Goal: Transaction & Acquisition: Obtain resource

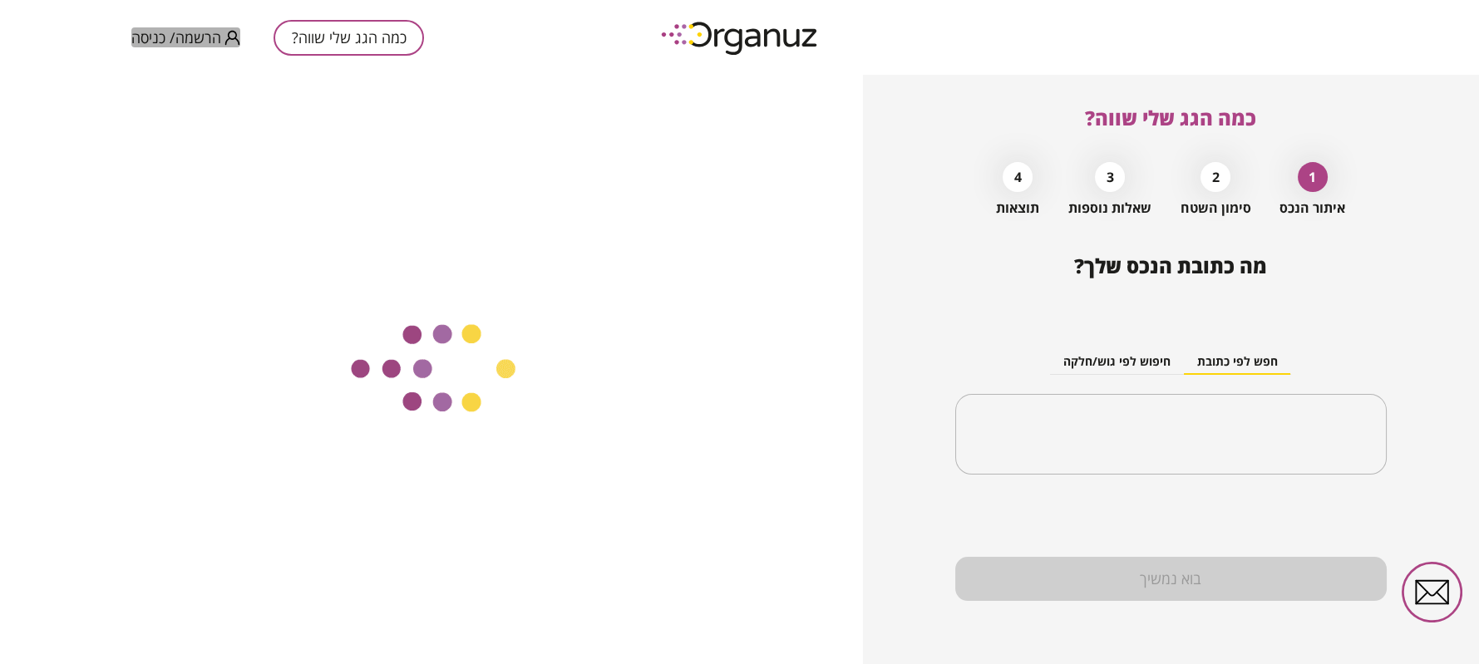
click at [215, 40] on span "הרשמה/ כניסה" at bounding box center [176, 37] width 90 height 17
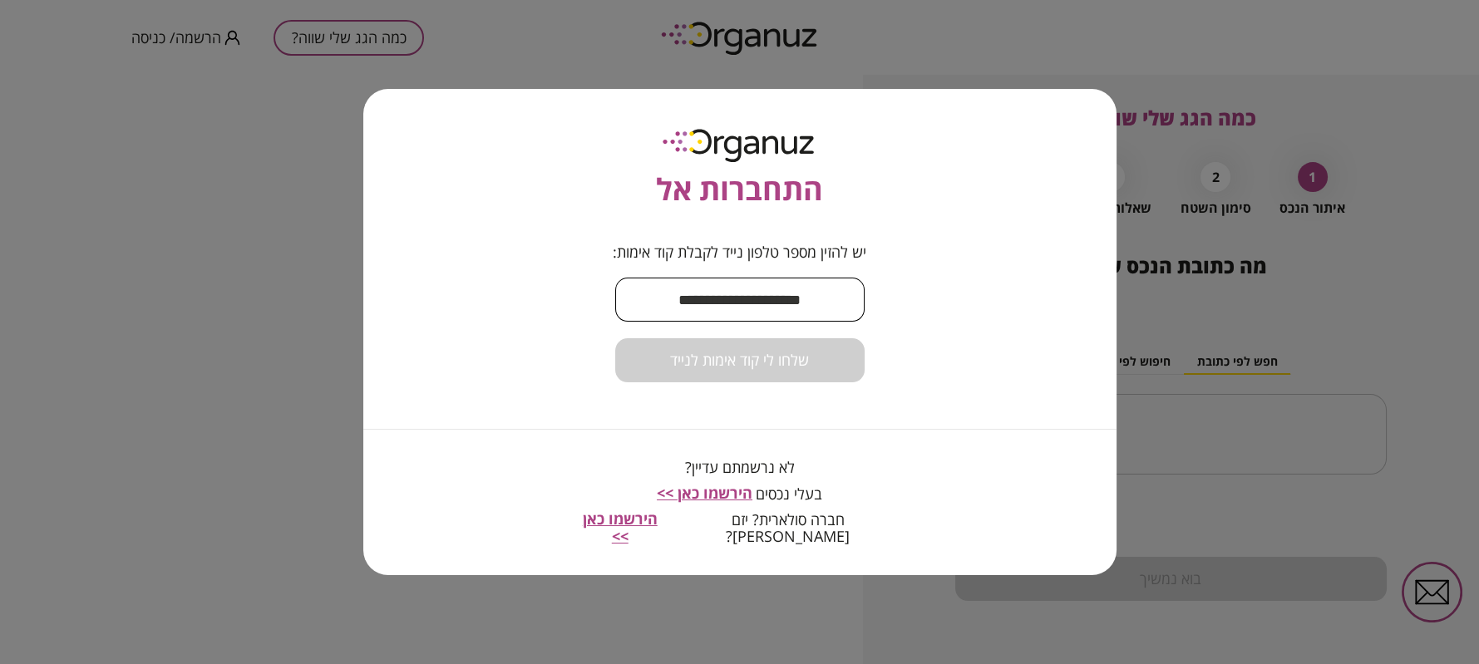
click at [725, 292] on input "text" at bounding box center [739, 299] width 249 height 49
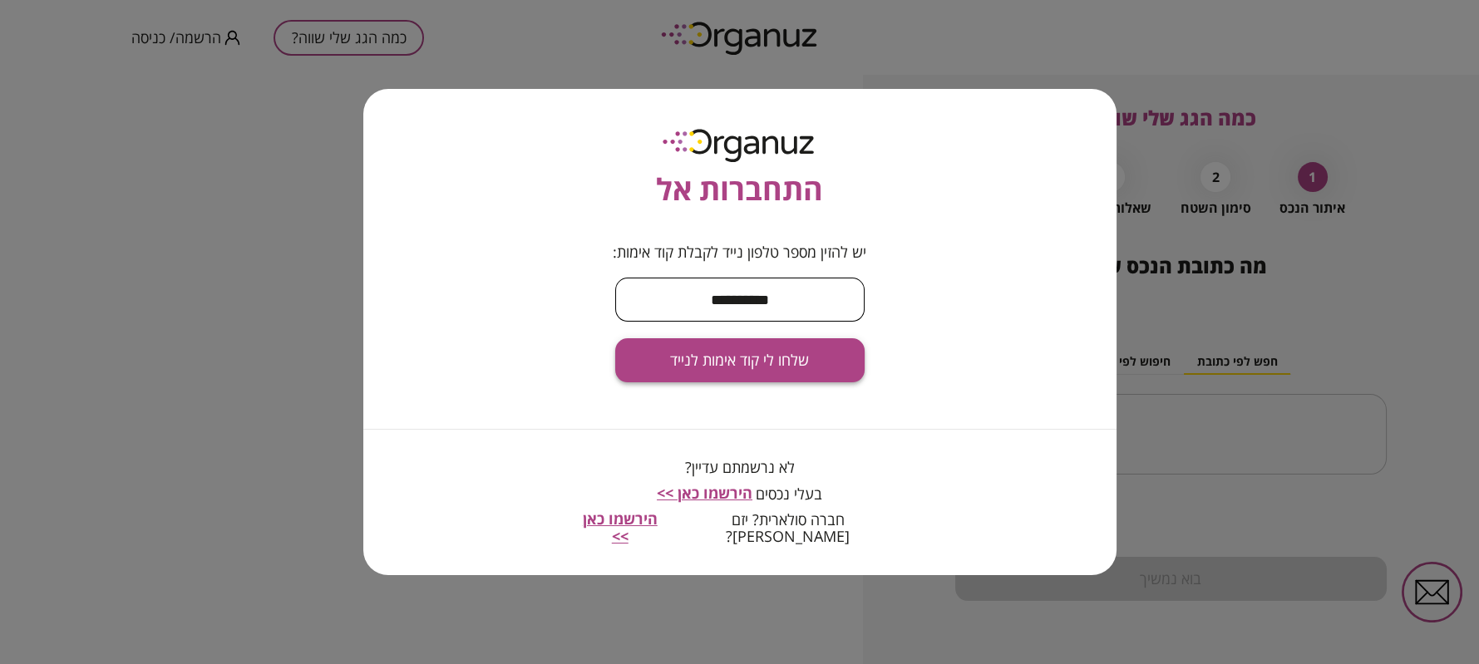
type input "**********"
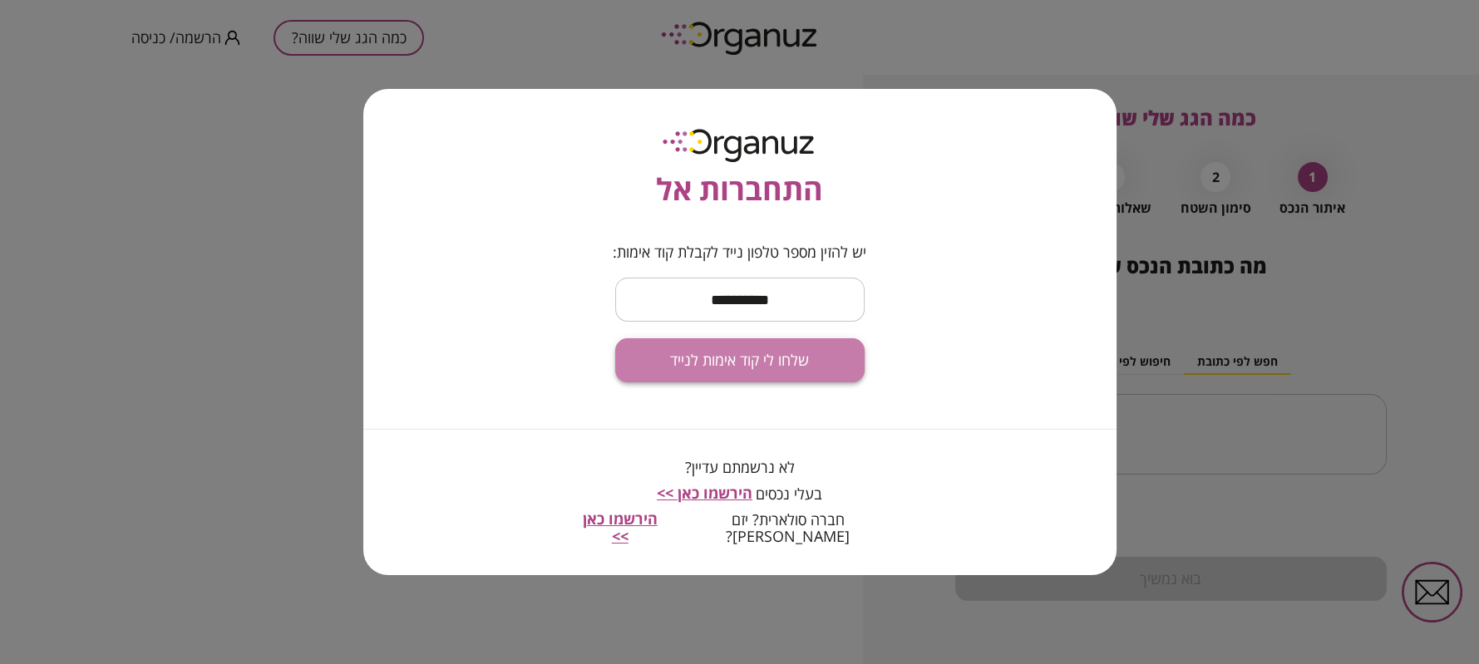
click at [716, 370] on span "שלחו לי קוד אימות לנייד" at bounding box center [739, 361] width 139 height 18
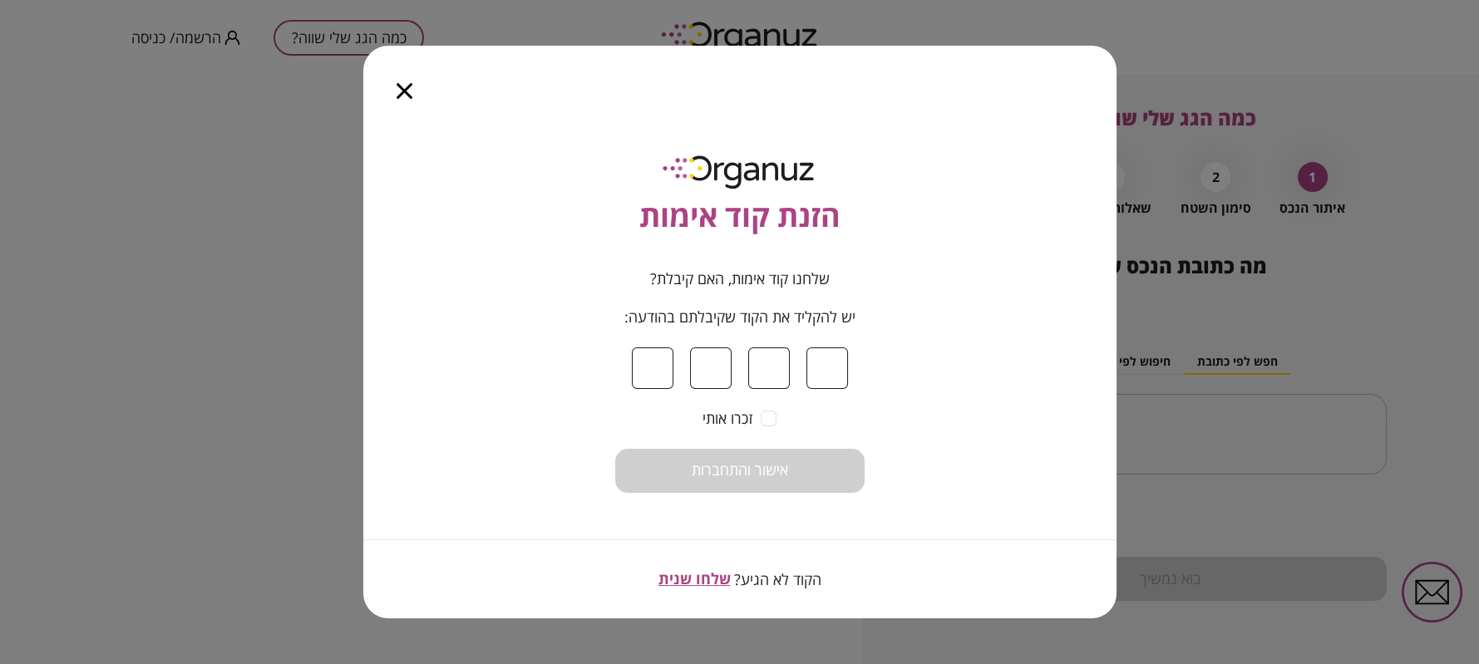
type input "*"
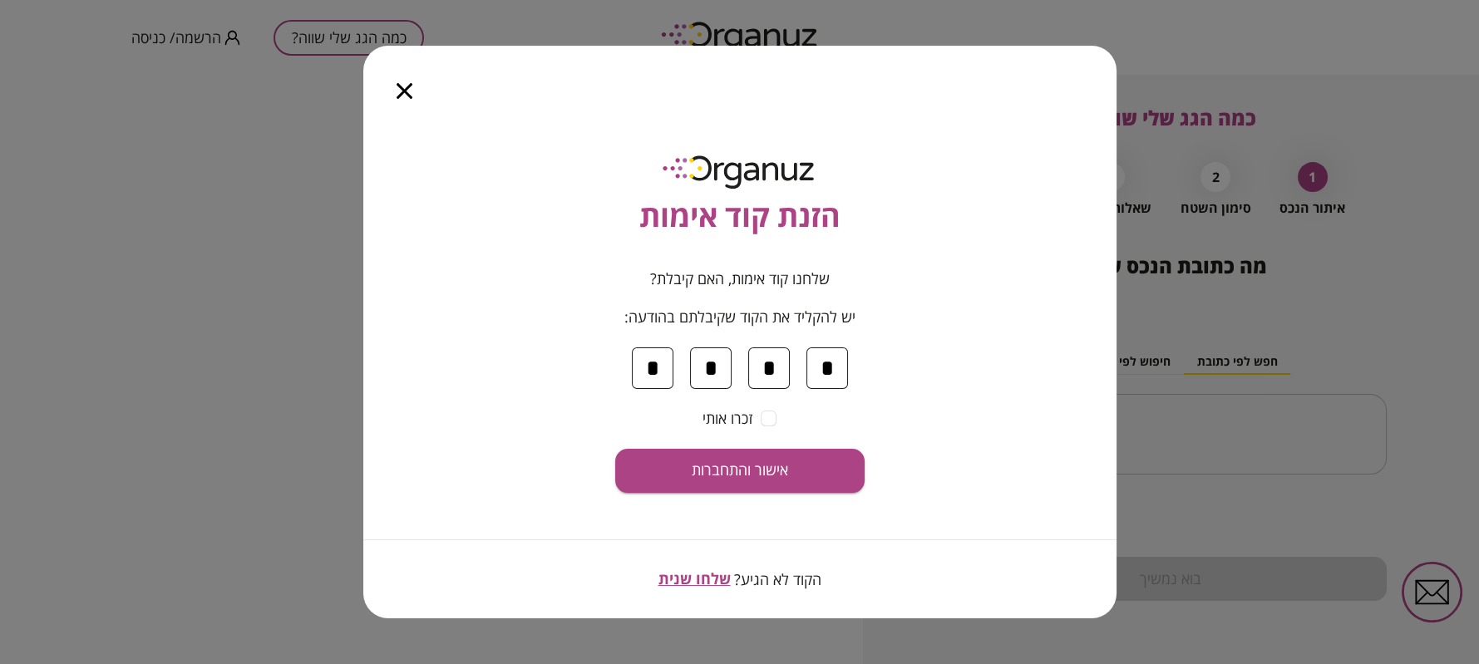
type input "*"
click at [615, 449] on button "אישור והתחברות" at bounding box center [739, 471] width 249 height 44
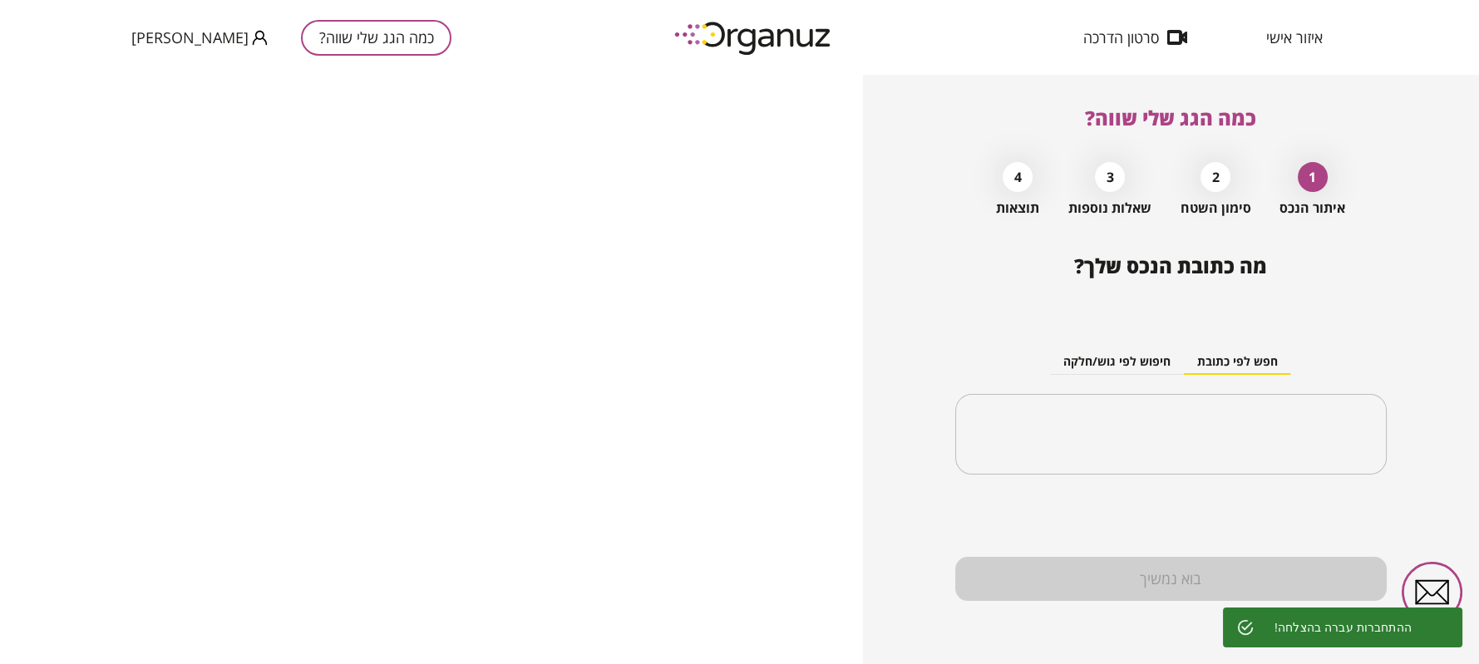
click at [1295, 44] on span "איזור אישי" at bounding box center [1294, 37] width 57 height 17
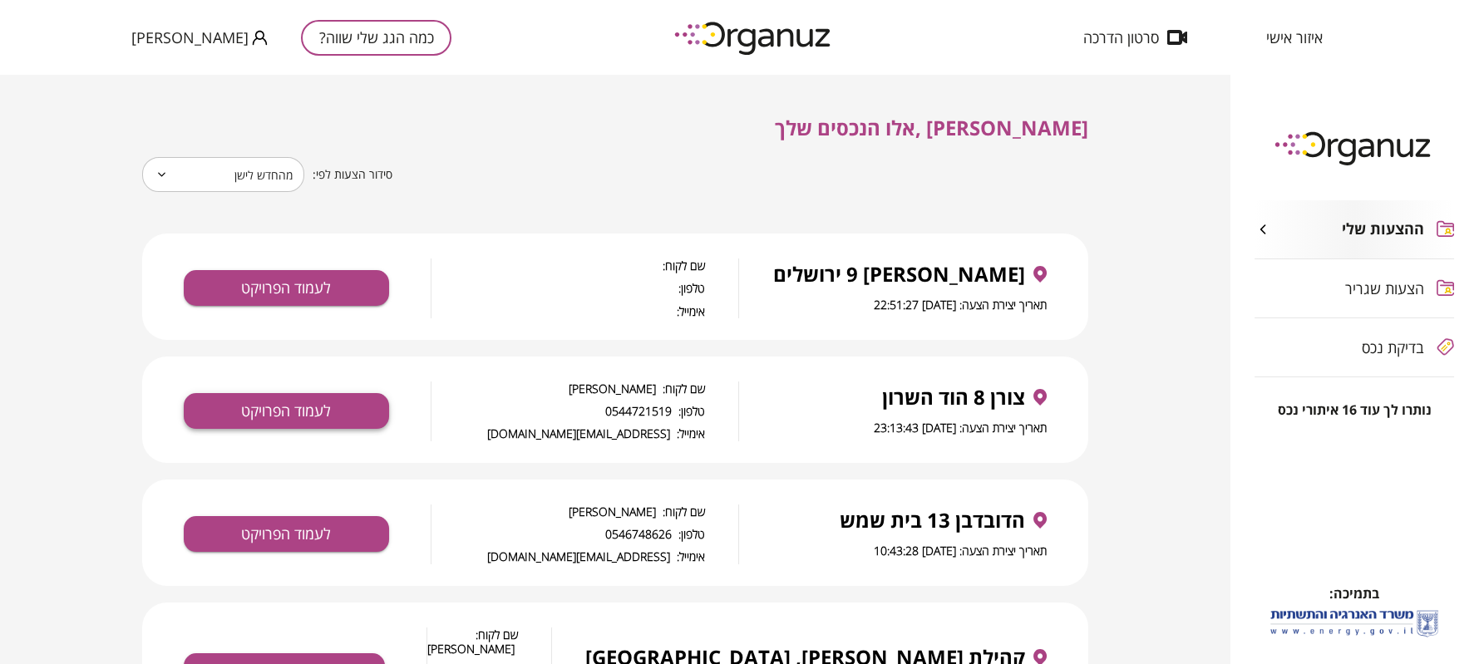
click at [347, 405] on button "לעמוד הפרויקט" at bounding box center [286, 411] width 205 height 36
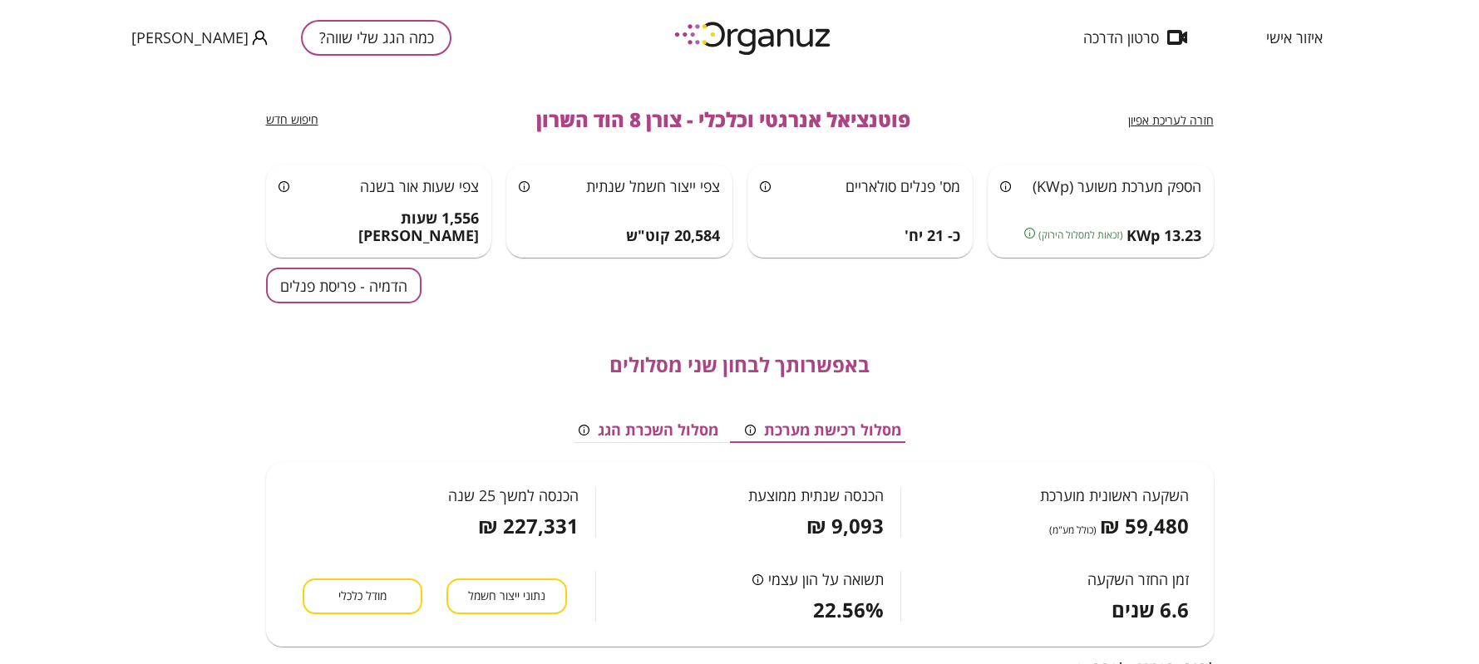
click at [1286, 521] on div "חזרה לעריכת אפיון פוטנציאל אנרגטי וכלכלי - צורן 8 הוד השרון חיפוש חדש הספק מערכ…" at bounding box center [739, 370] width 1479 height 590
click at [376, 277] on button "הדמיה - פריסת פנלים" at bounding box center [343, 286] width 155 height 36
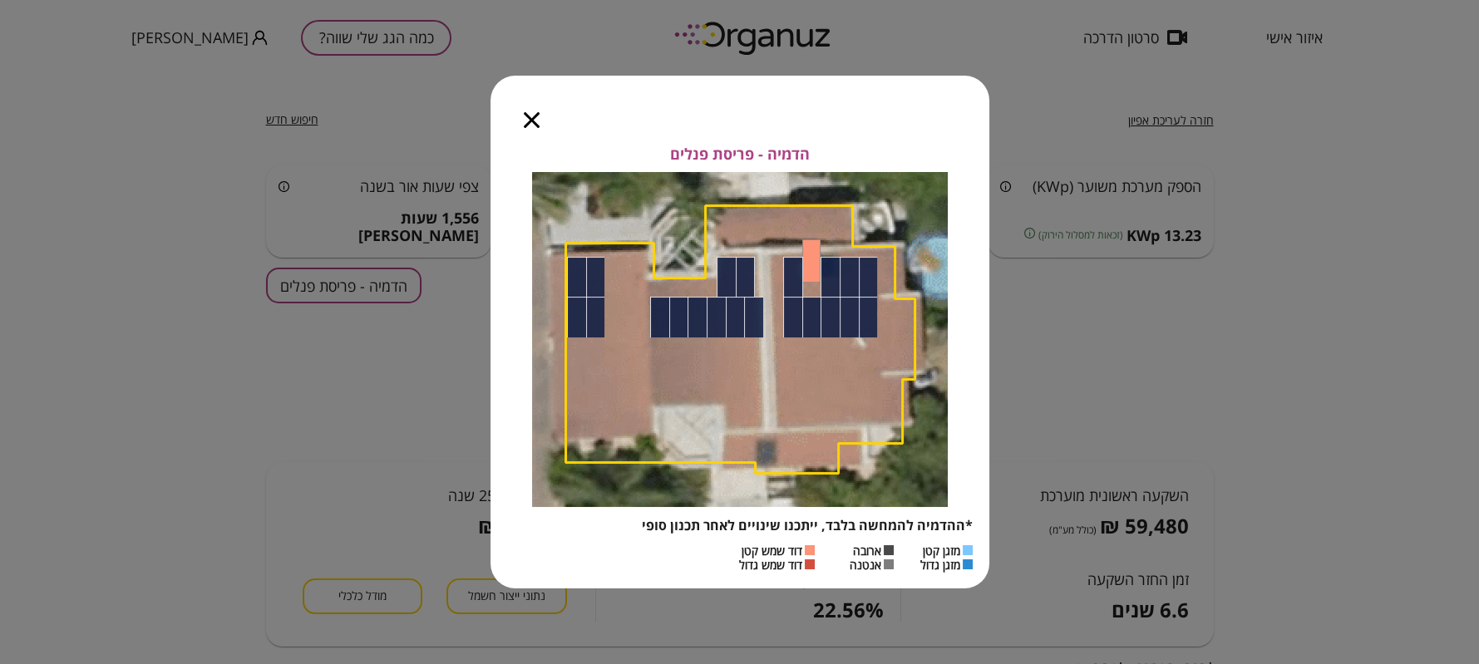
click at [531, 126] on icon "button" at bounding box center [532, 120] width 16 height 16
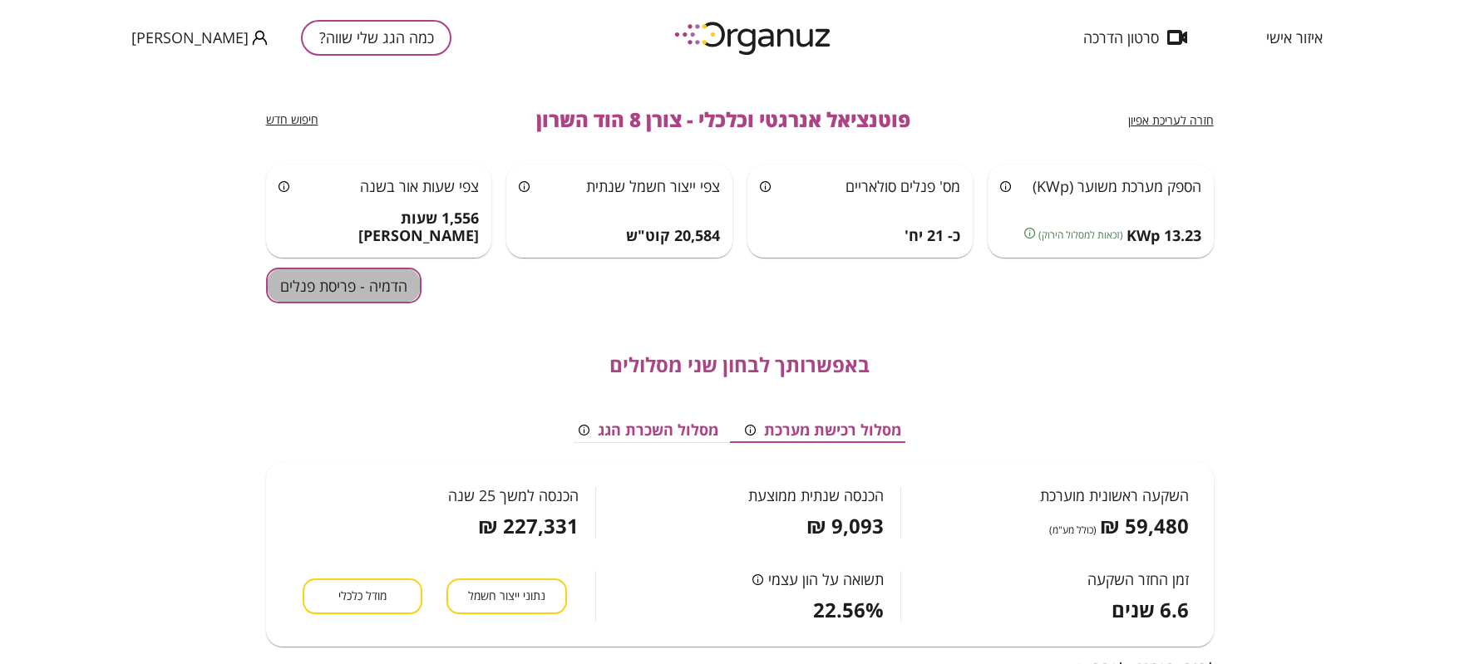
click at [415, 275] on button "הדמיה - פריסת פנלים" at bounding box center [343, 286] width 155 height 36
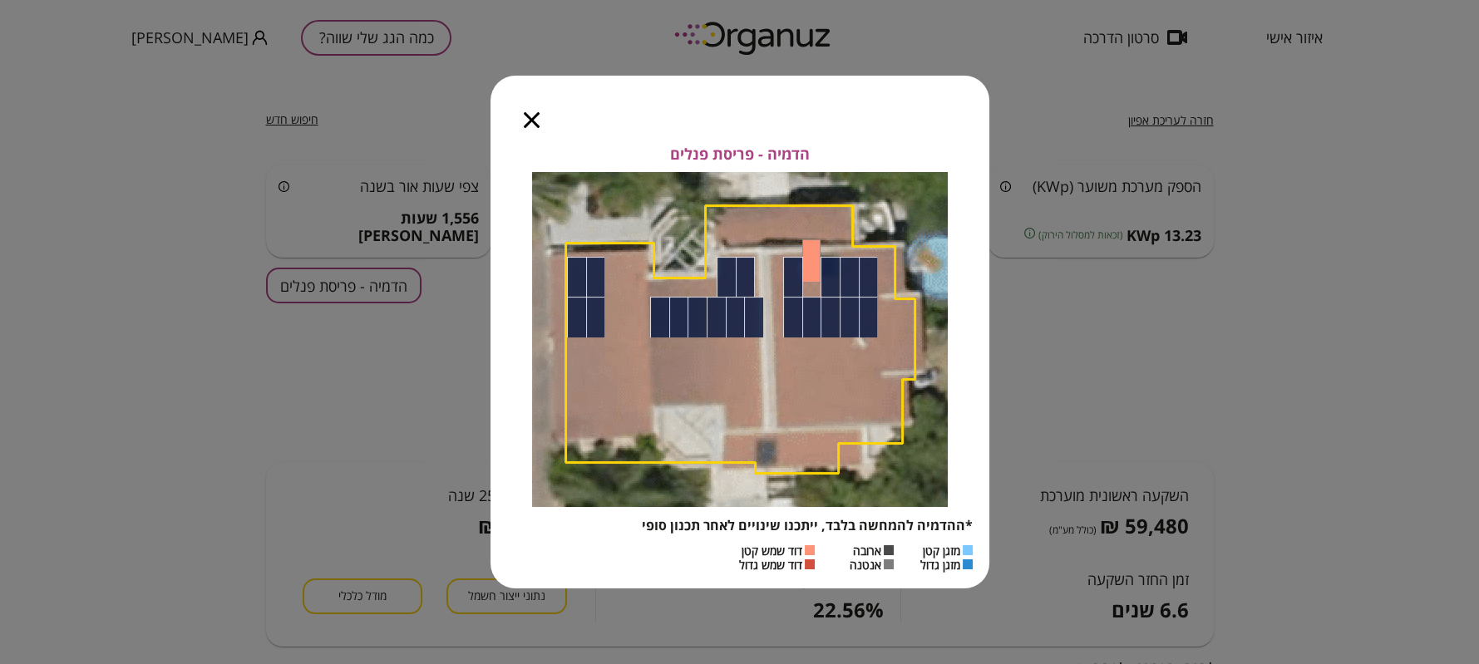
click at [539, 119] on icon "button" at bounding box center [532, 120] width 16 height 16
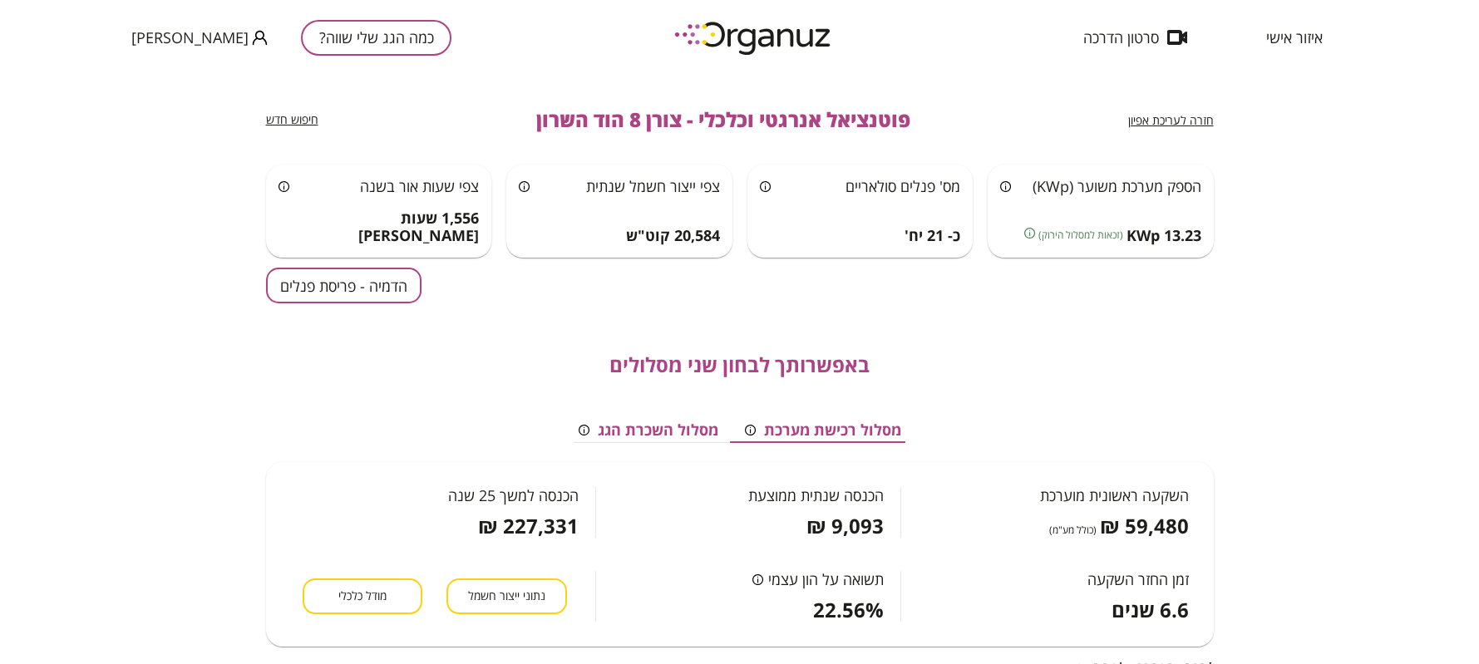
click at [1313, 558] on div "חזרה לעריכת אפיון פוטנציאל אנרגטי וכלכלי - צורן 8 הוד השרון חיפוש חדש הספק מערכ…" at bounding box center [739, 370] width 1479 height 590
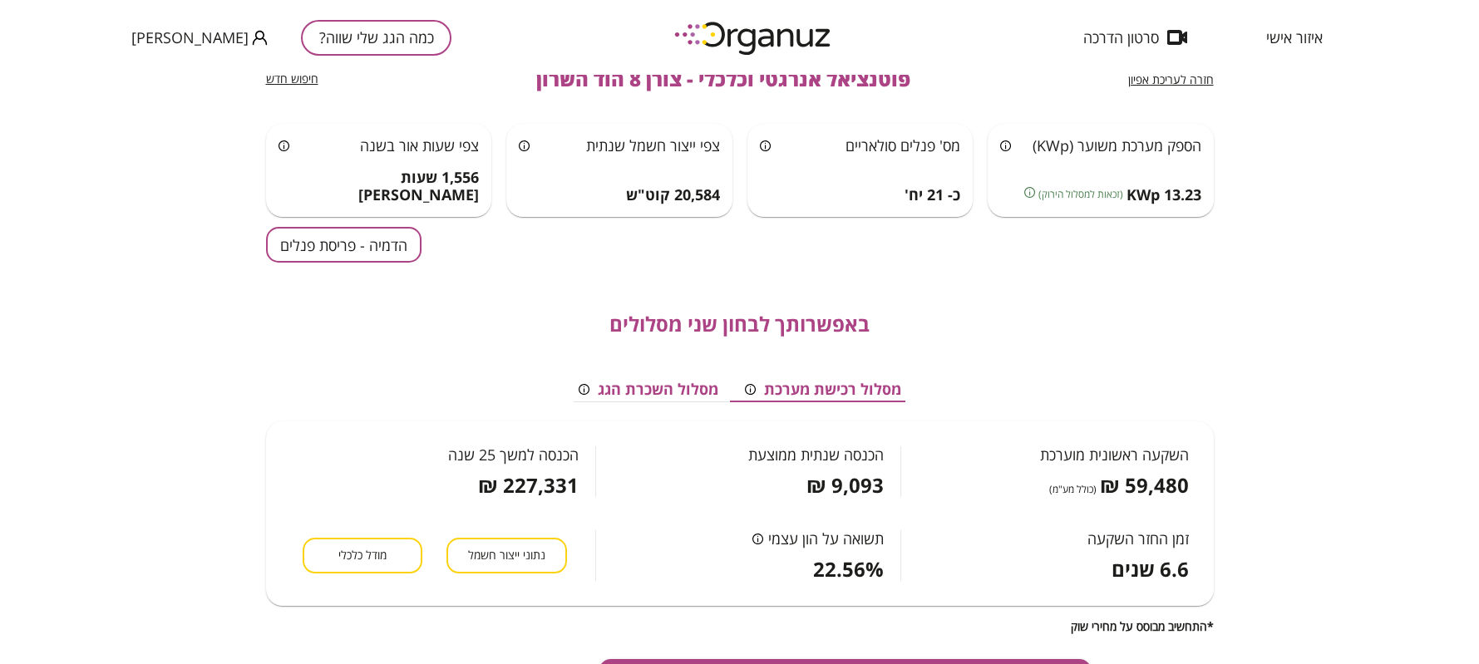
scroll to position [82, 0]
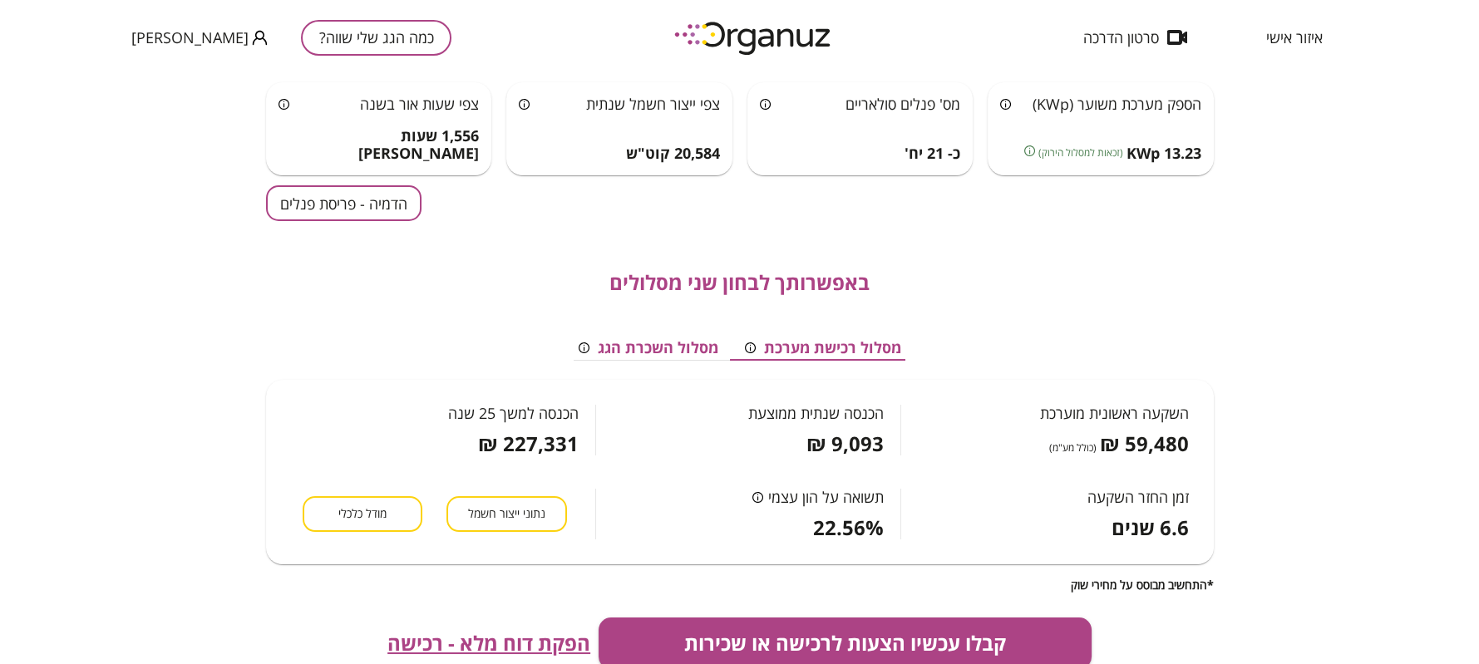
click at [1120, 528] on span "6.6 שנים" at bounding box center [1150, 527] width 77 height 23
click at [847, 443] on span "9,093 ₪" at bounding box center [845, 443] width 77 height 23
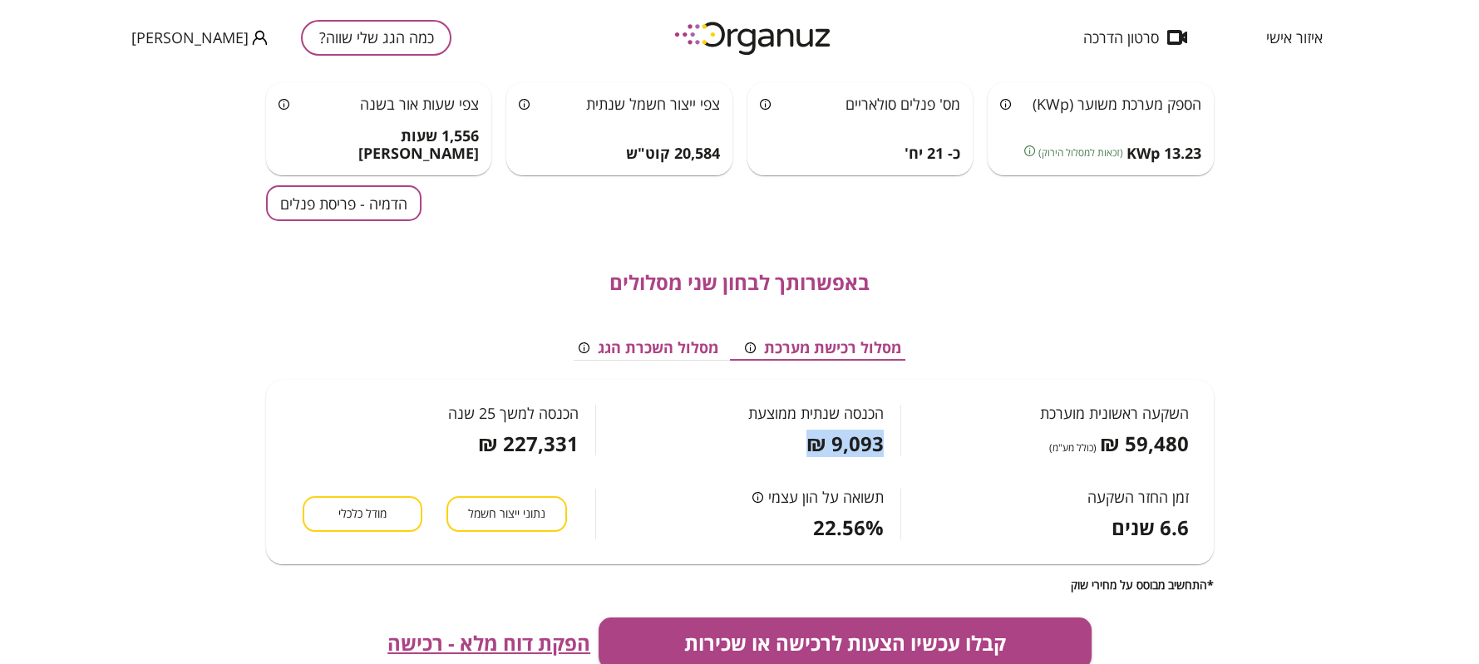
click at [847, 443] on span "9,093 ₪" at bounding box center [845, 443] width 77 height 23
click at [1411, 454] on div "חזרה לעריכת אפיון פוטנציאל אנרגטי וכלכלי - צורן 8 הוד השרון חיפוש חדש הספק מערכ…" at bounding box center [739, 370] width 1479 height 590
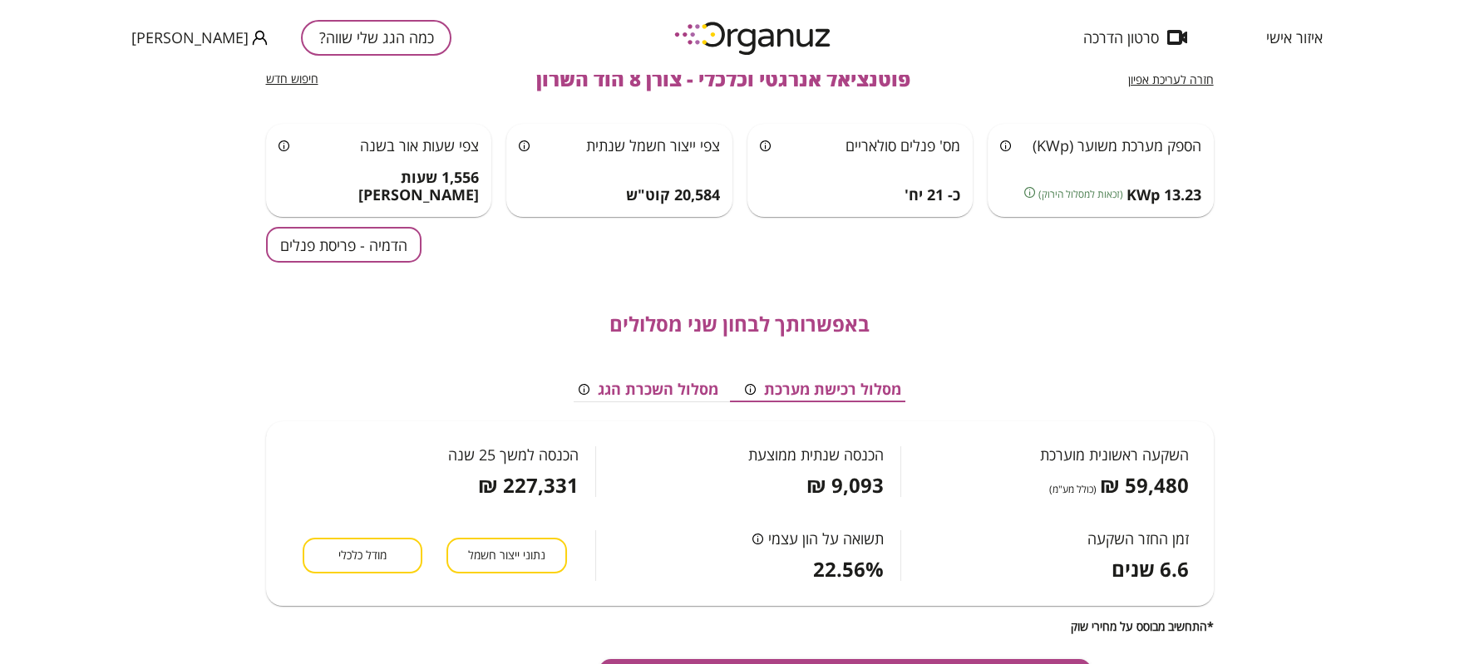
scroll to position [0, 0]
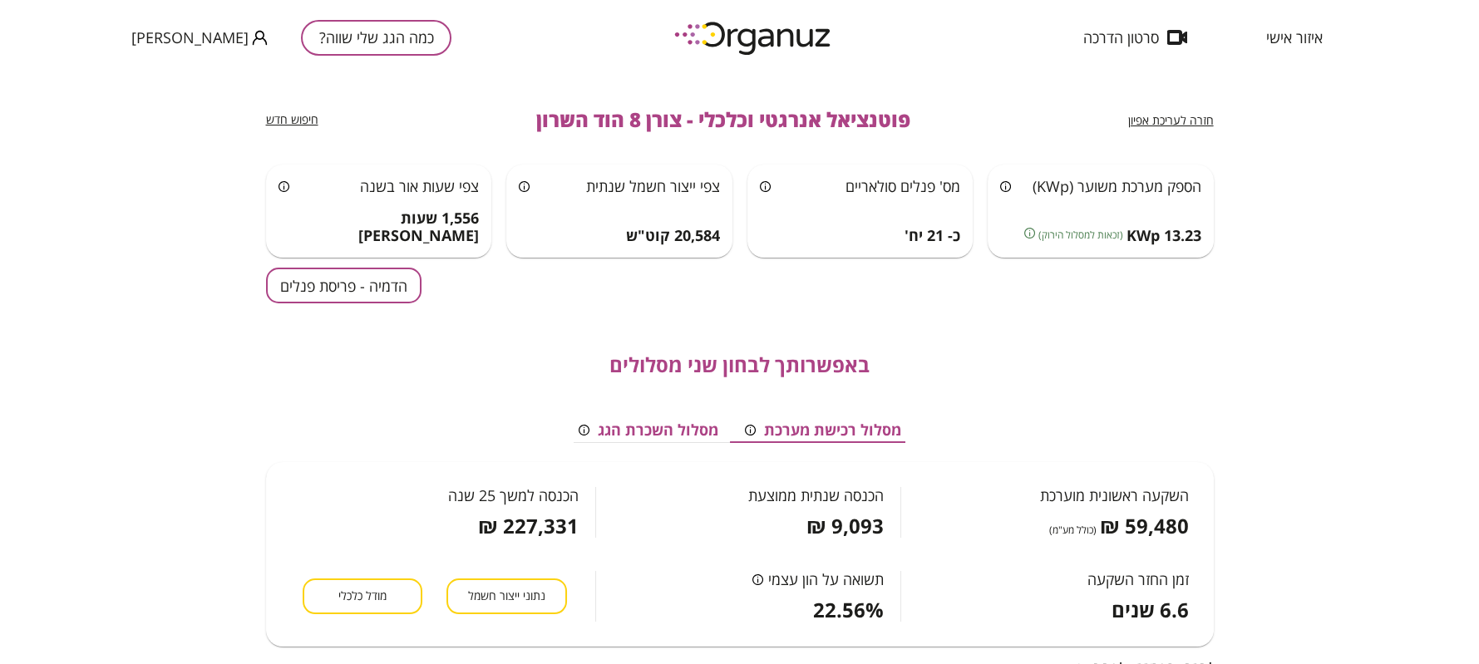
click at [176, 427] on div "חזרה לעריכת אפיון פוטנציאל אנרגטי וכלכלי - צורן 8 הוד השרון חיפוש חדש הספק מערכ…" at bounding box center [739, 370] width 1479 height 590
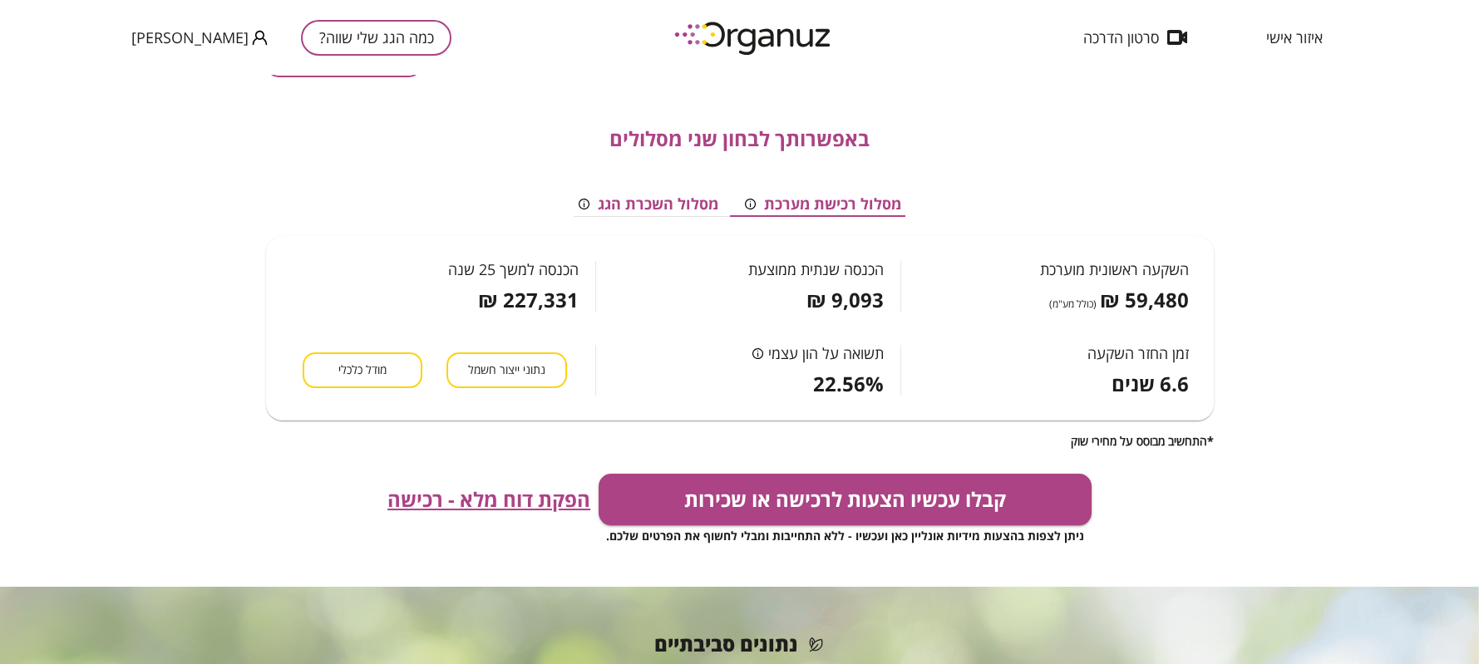
scroll to position [207, 0]
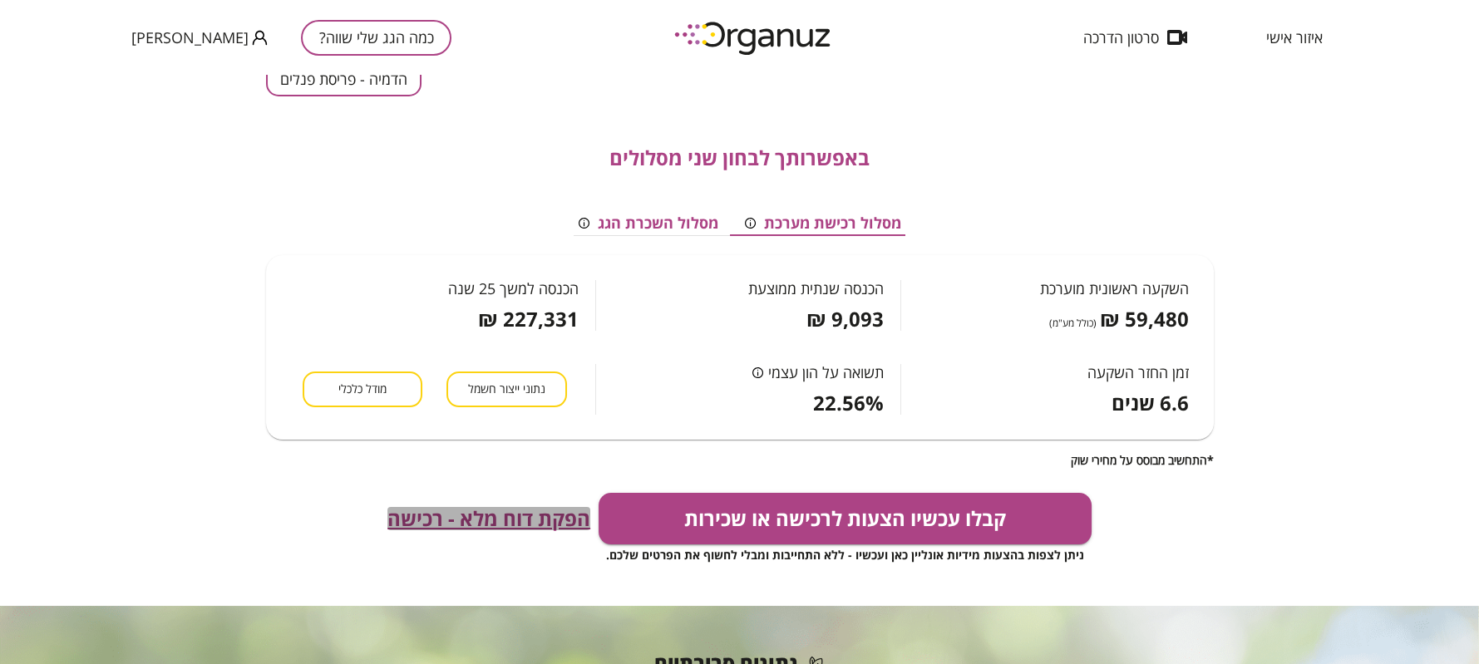
click at [467, 521] on span "הפקת דוח מלא - רכישה" at bounding box center [488, 518] width 203 height 23
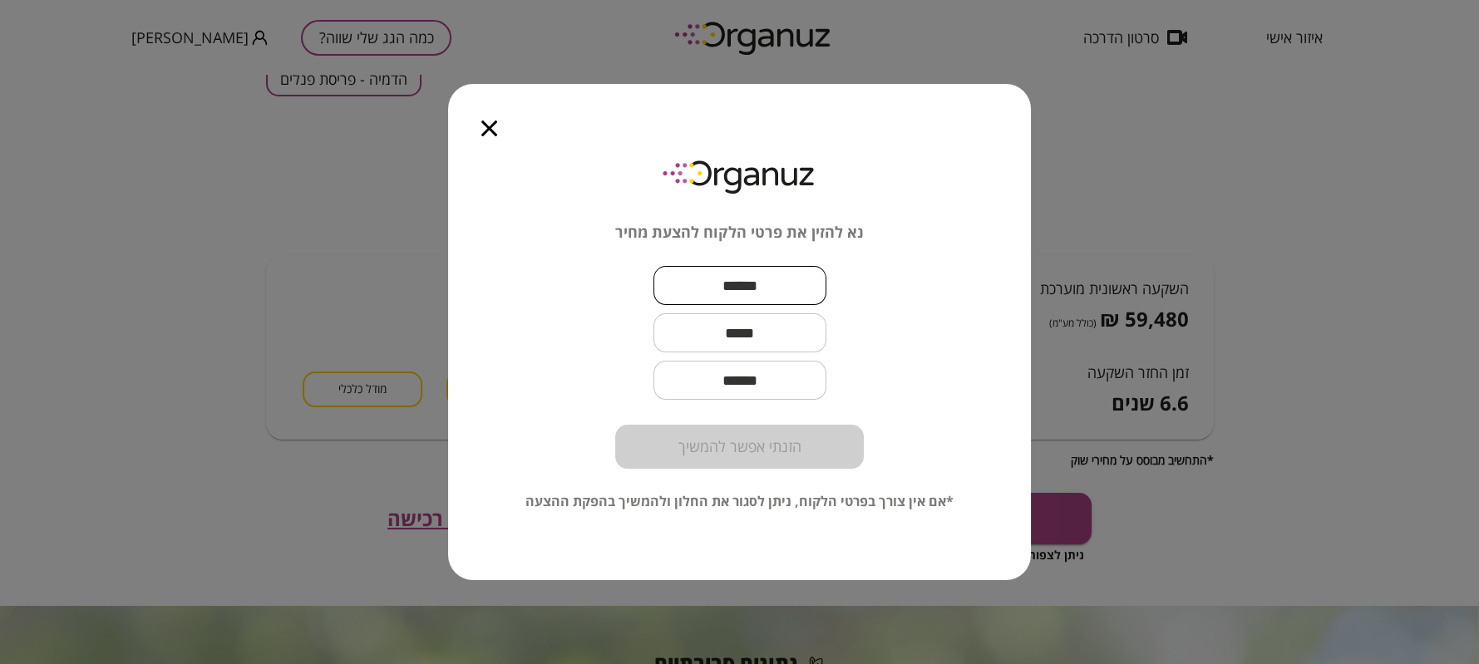
click at [762, 288] on input "text" at bounding box center [740, 285] width 173 height 49
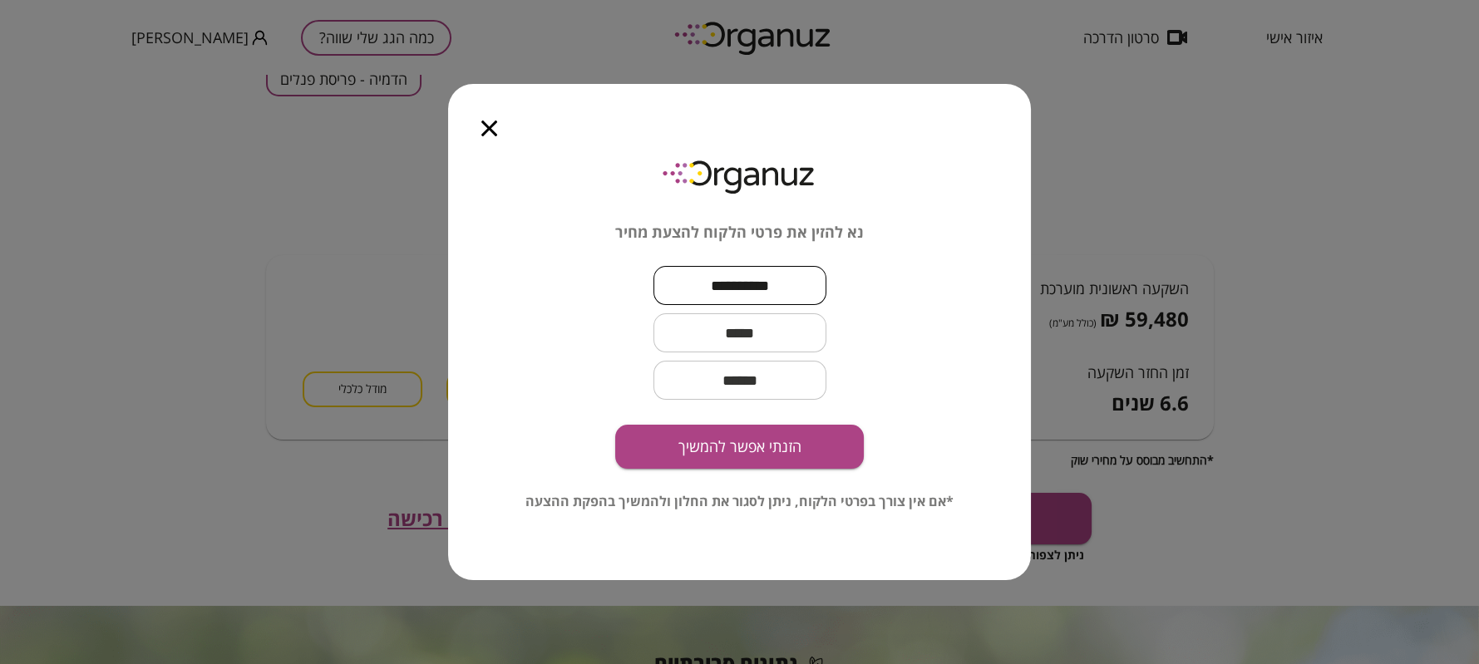
type input "**********"
click at [755, 323] on input "text" at bounding box center [740, 332] width 173 height 49
type input "**********"
click at [737, 391] on input "email" at bounding box center [740, 380] width 173 height 49
type input "*"
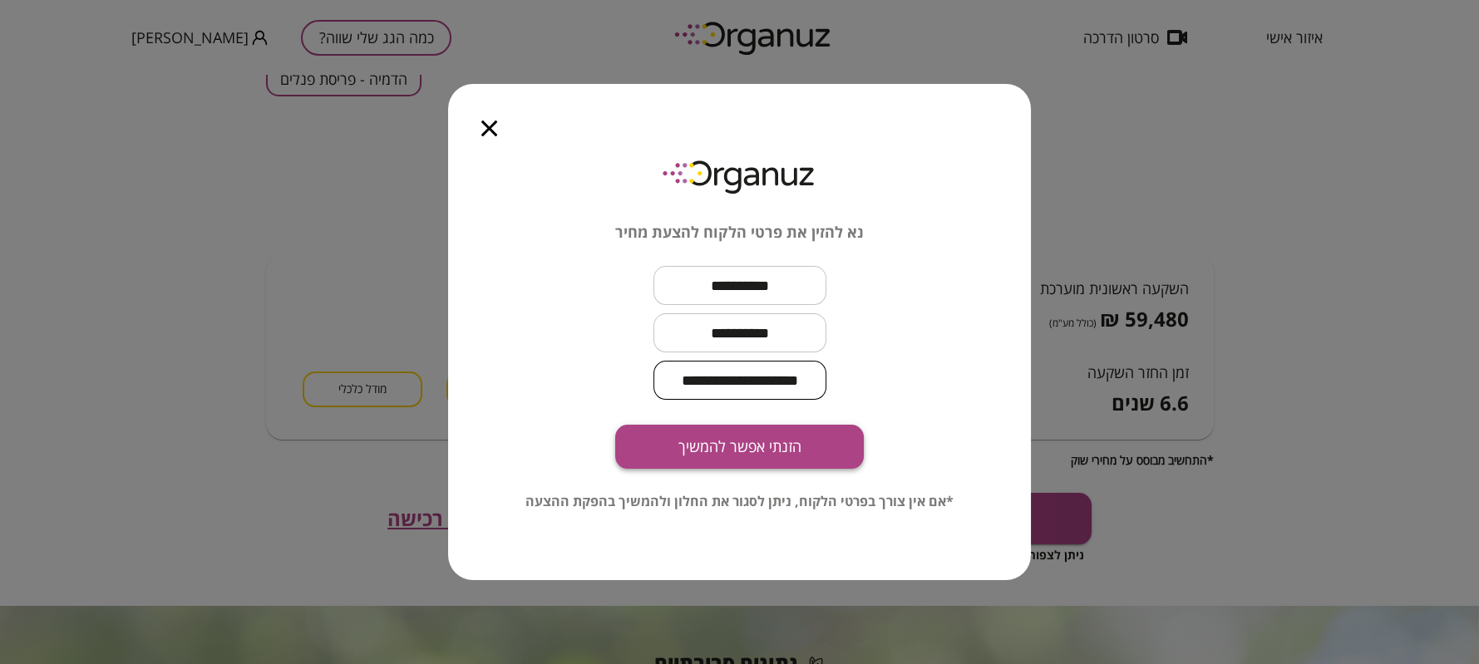
type input "**********"
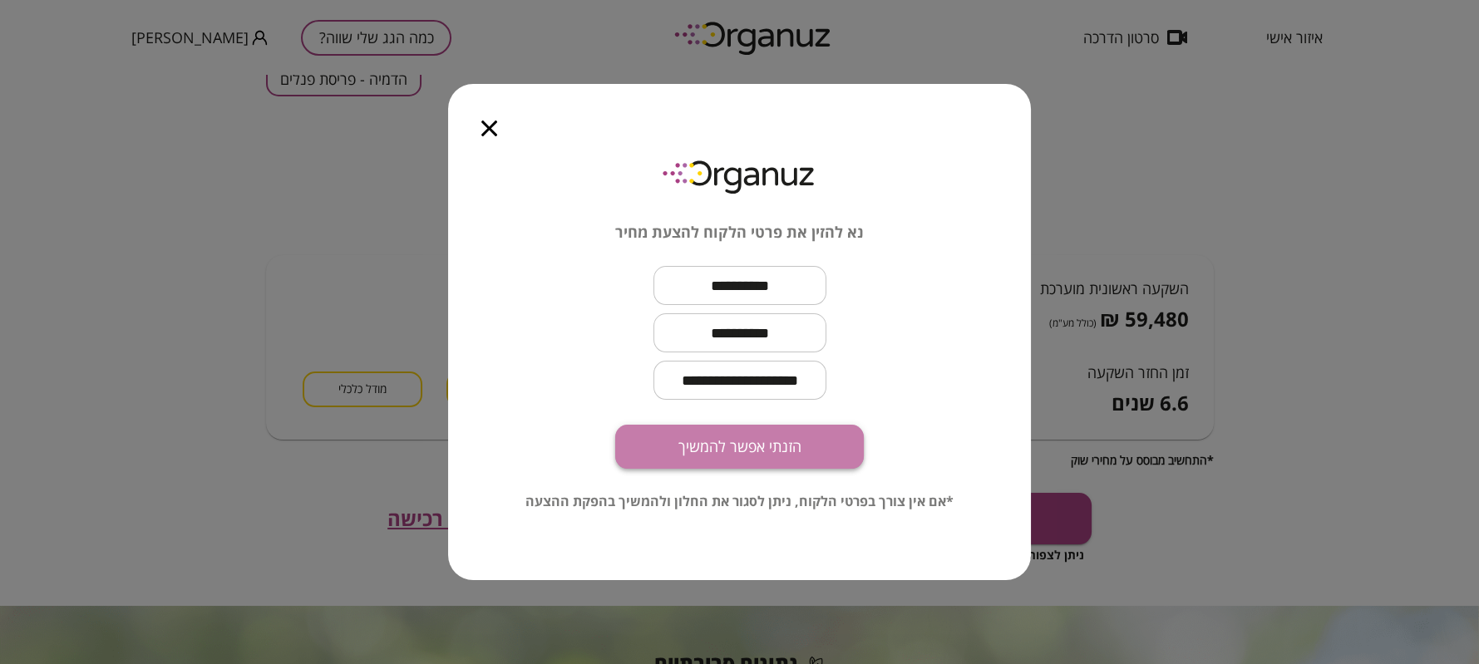
click at [827, 451] on button "הזנתי אפשר להמשיך" at bounding box center [739, 447] width 249 height 44
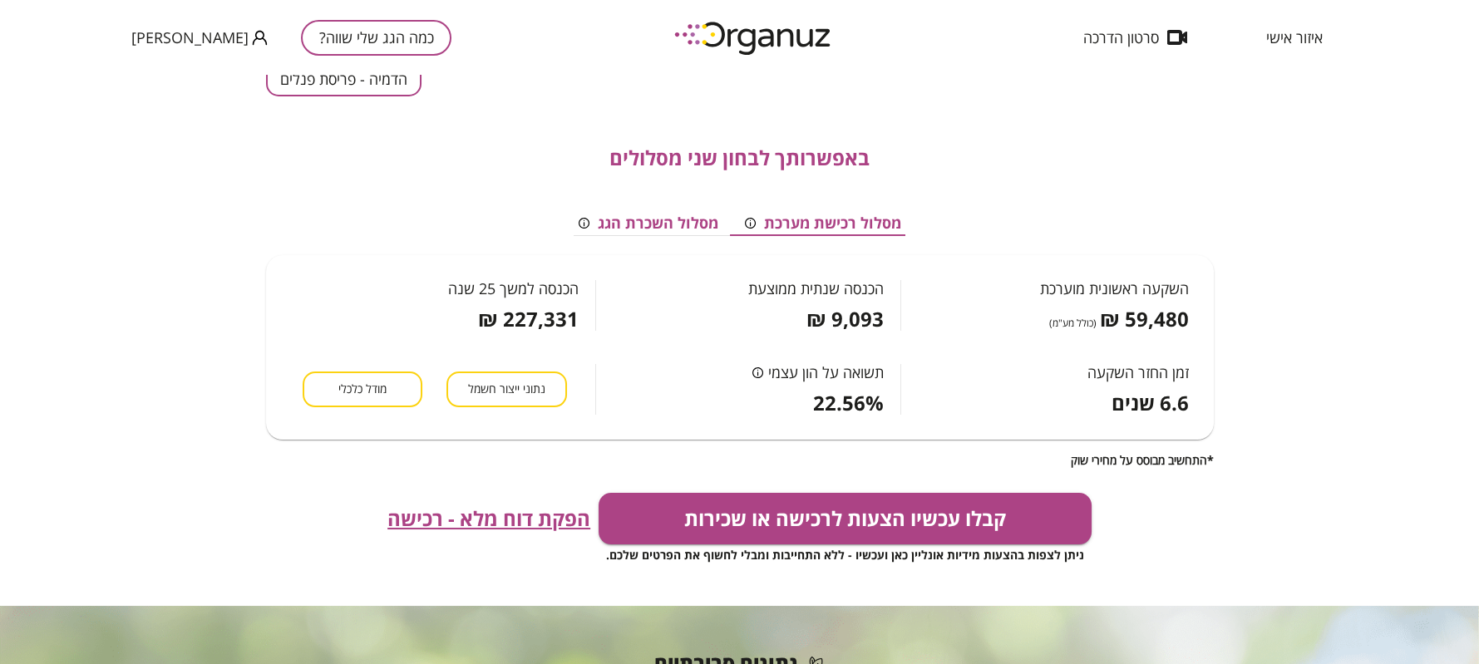
click at [1166, 553] on div "קבלו עכשיו הצעות לרכישה או שכירות ניתן לצפות בהצעות מידיות אונליין כאן ועכשיו -…" at bounding box center [740, 529] width 948 height 72
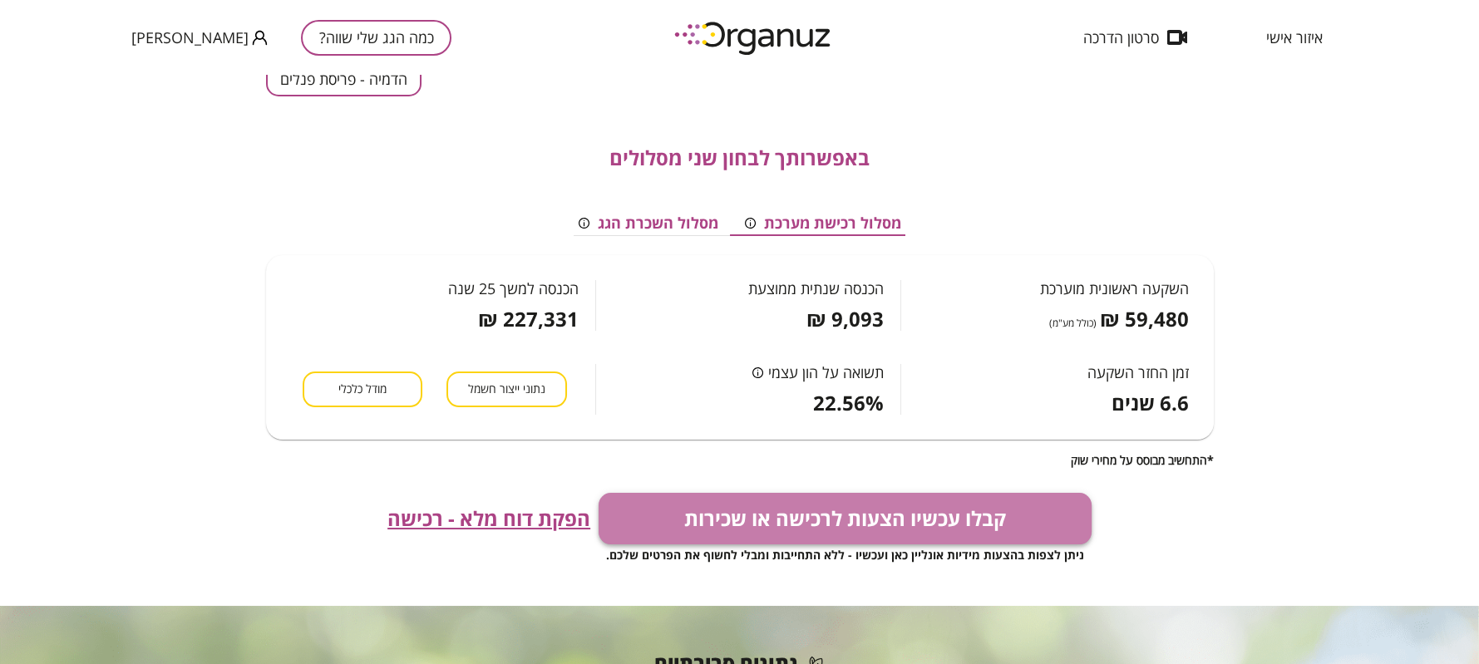
click at [931, 510] on button "קבלו עכשיו הצעות לרכישה או שכירות" at bounding box center [845, 519] width 493 height 52
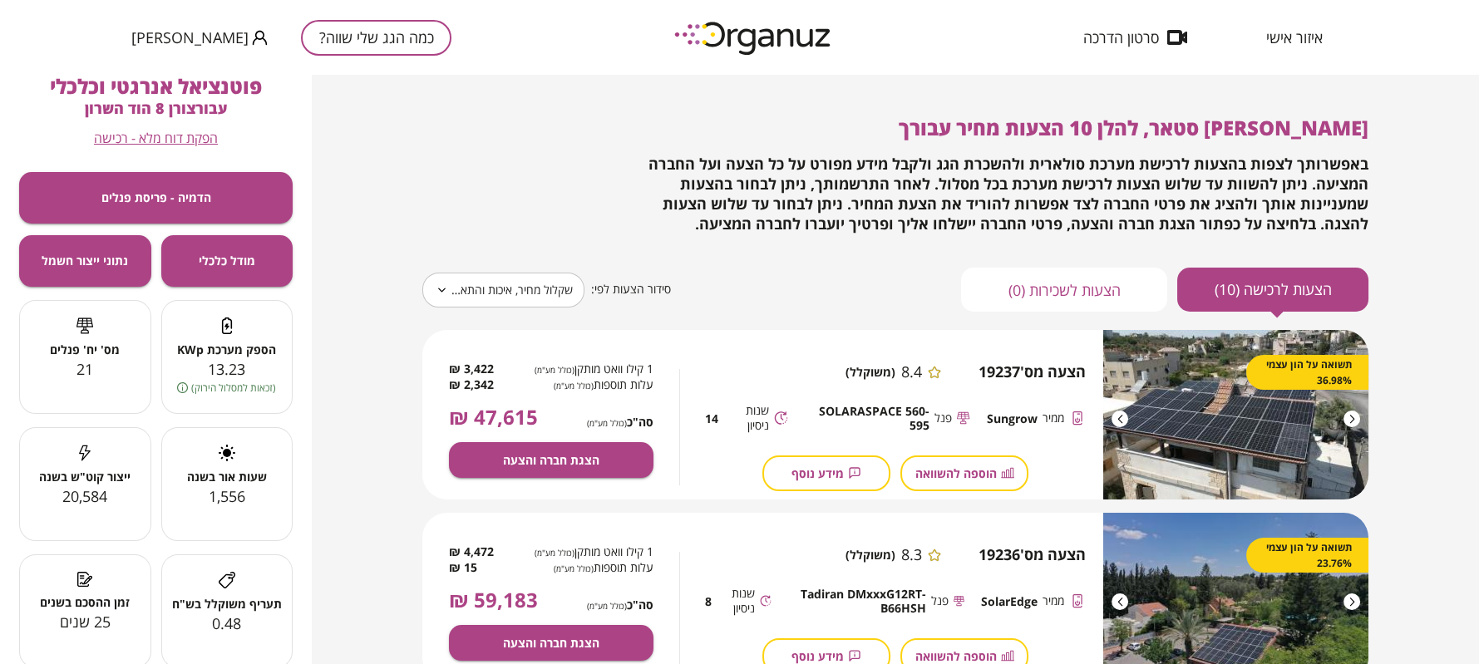
click at [1436, 394] on div "**********" at bounding box center [895, 370] width 1167 height 590
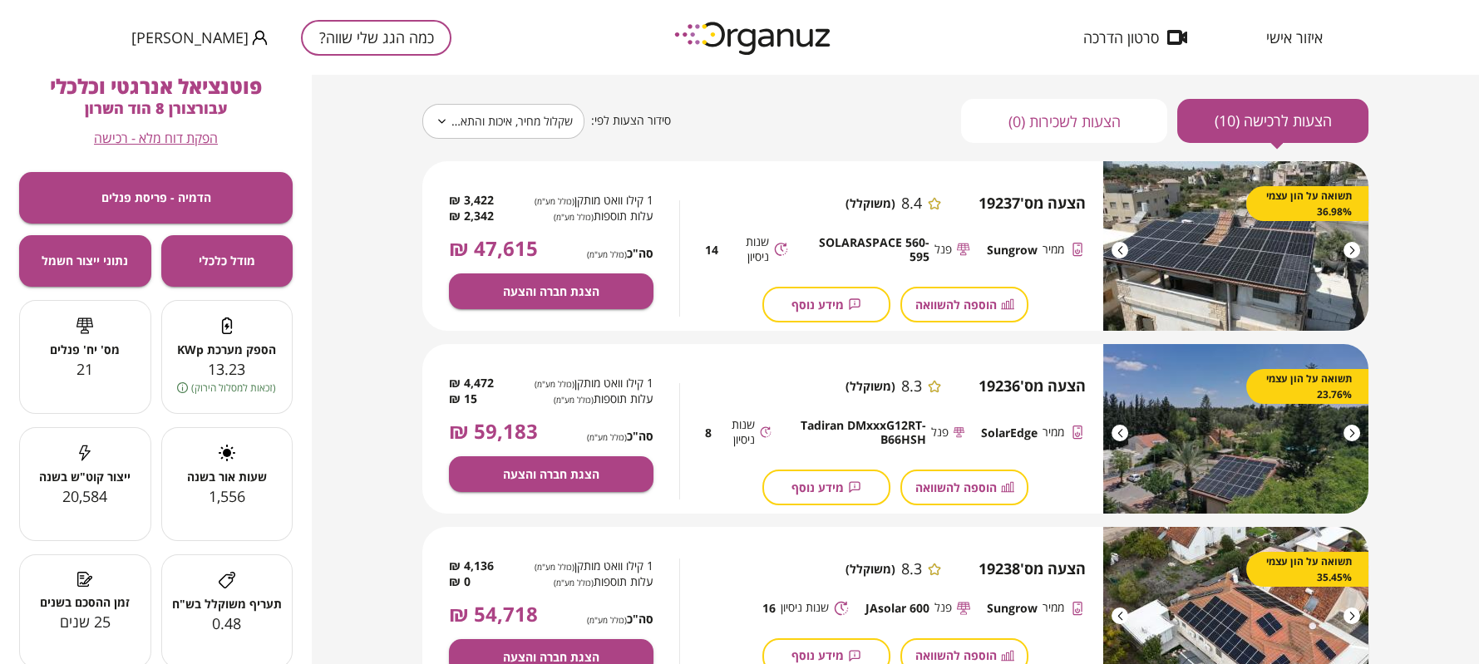
scroll to position [165, 0]
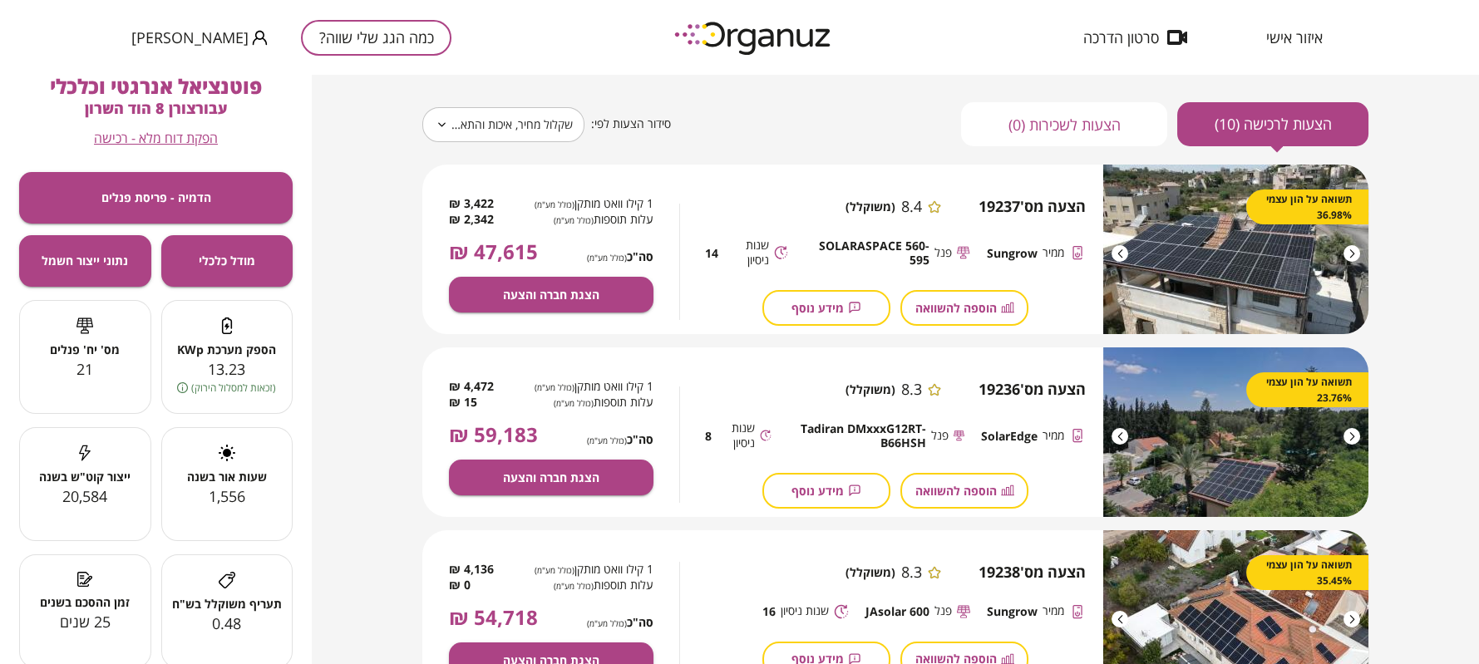
click at [1331, 654] on img at bounding box center [1235, 616] width 265 height 170
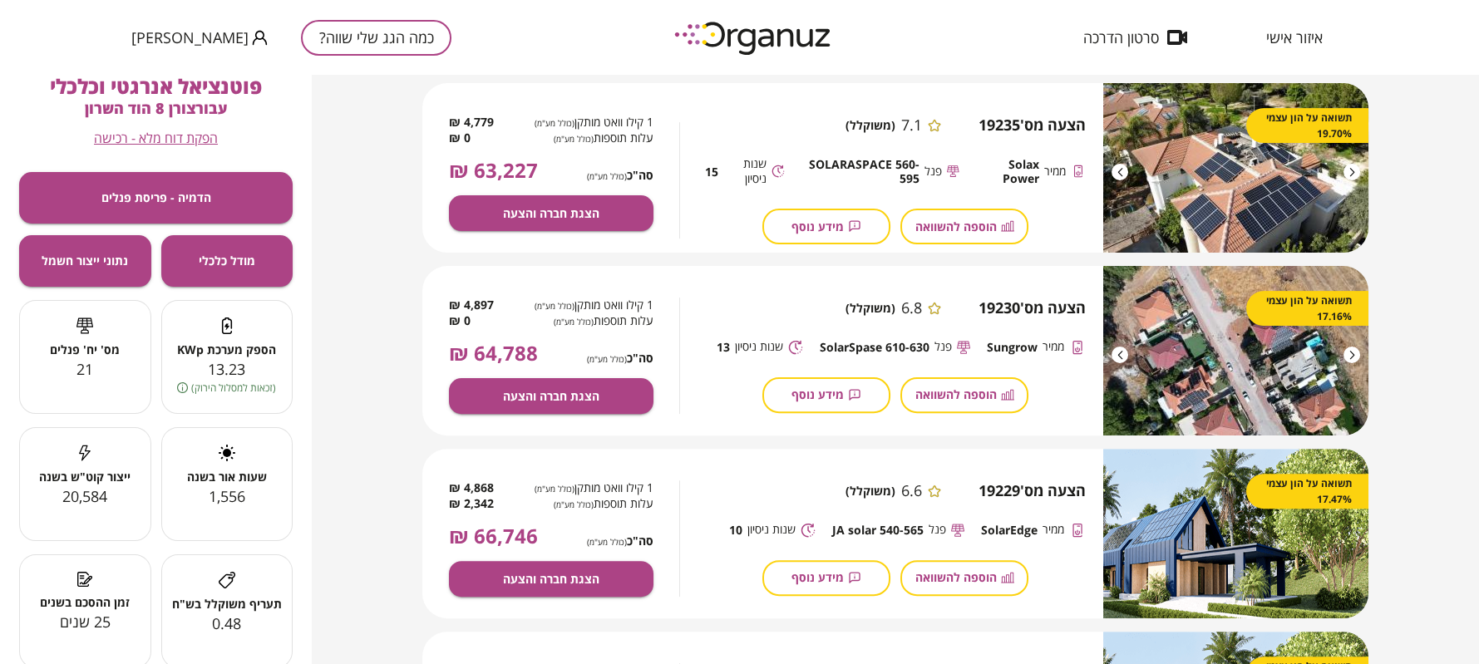
scroll to position [1522, 0]
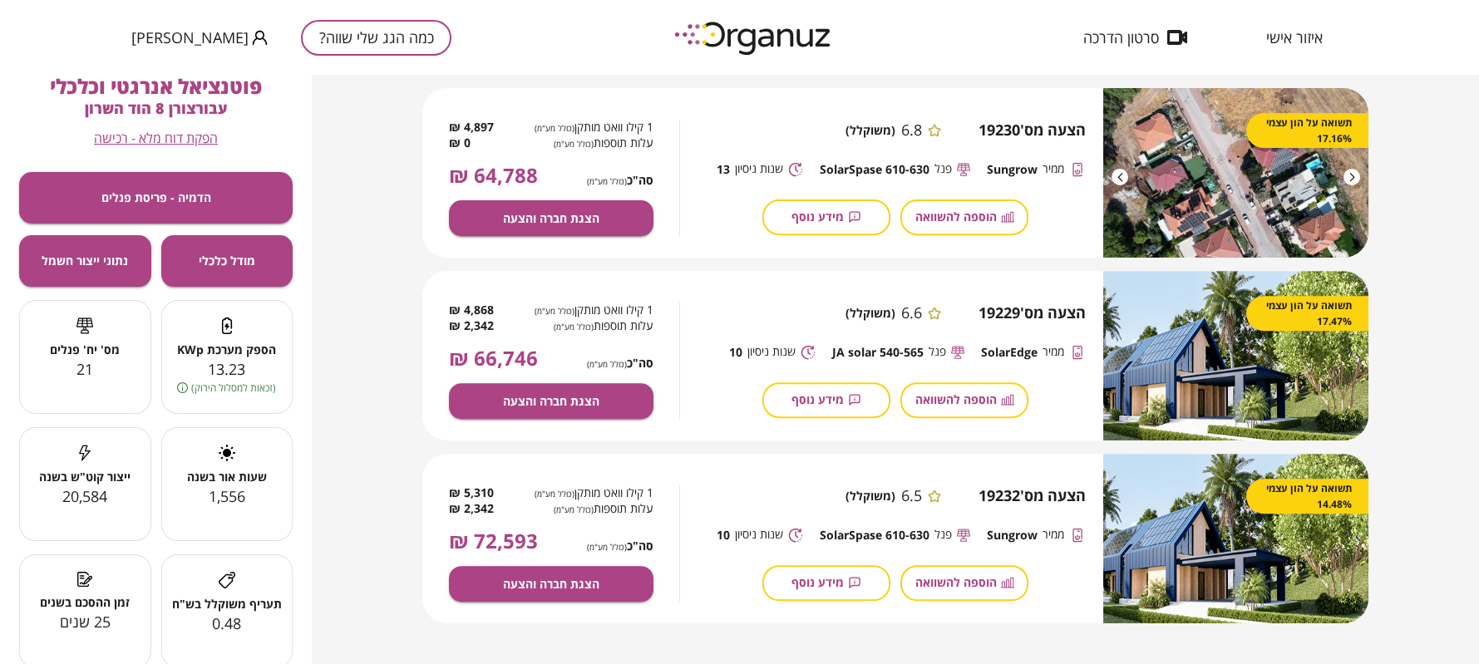
click at [326, 464] on div "**********" at bounding box center [895, 370] width 1167 height 590
click at [1396, 318] on div "**********" at bounding box center [895, 370] width 1167 height 590
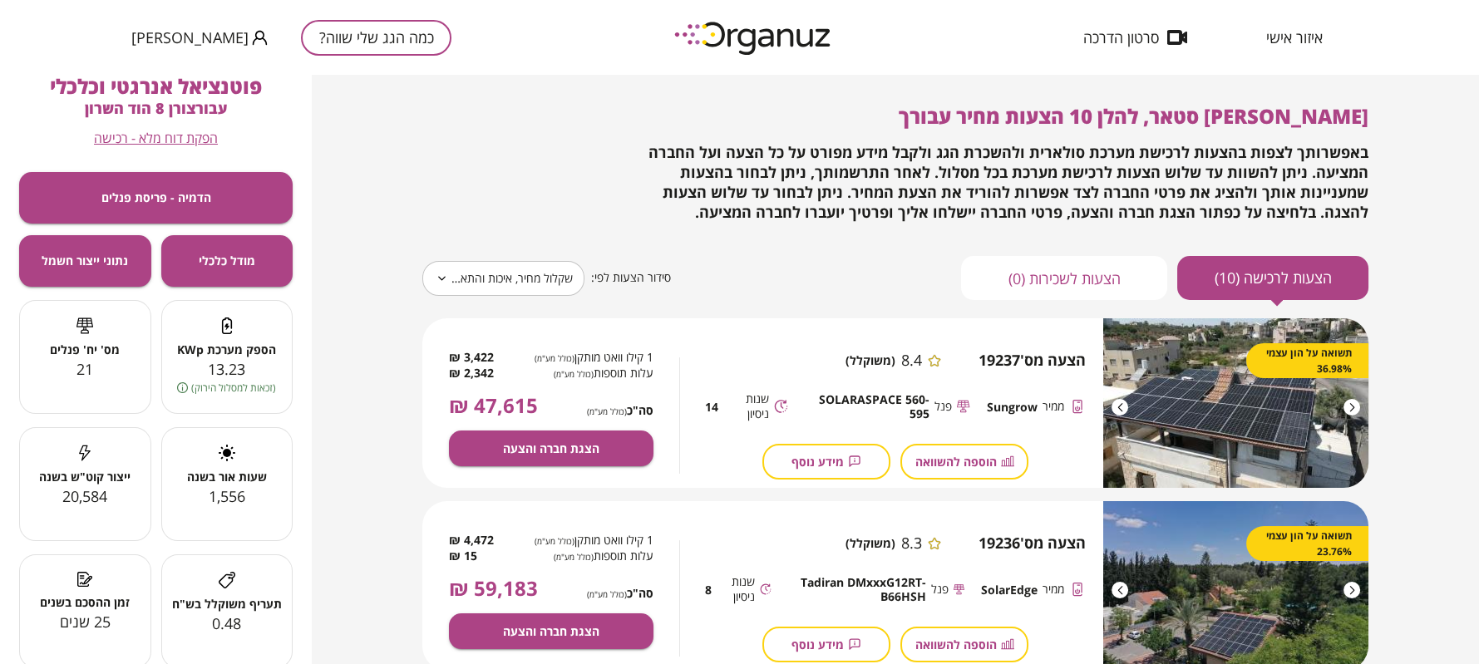
scroll to position [0, 0]
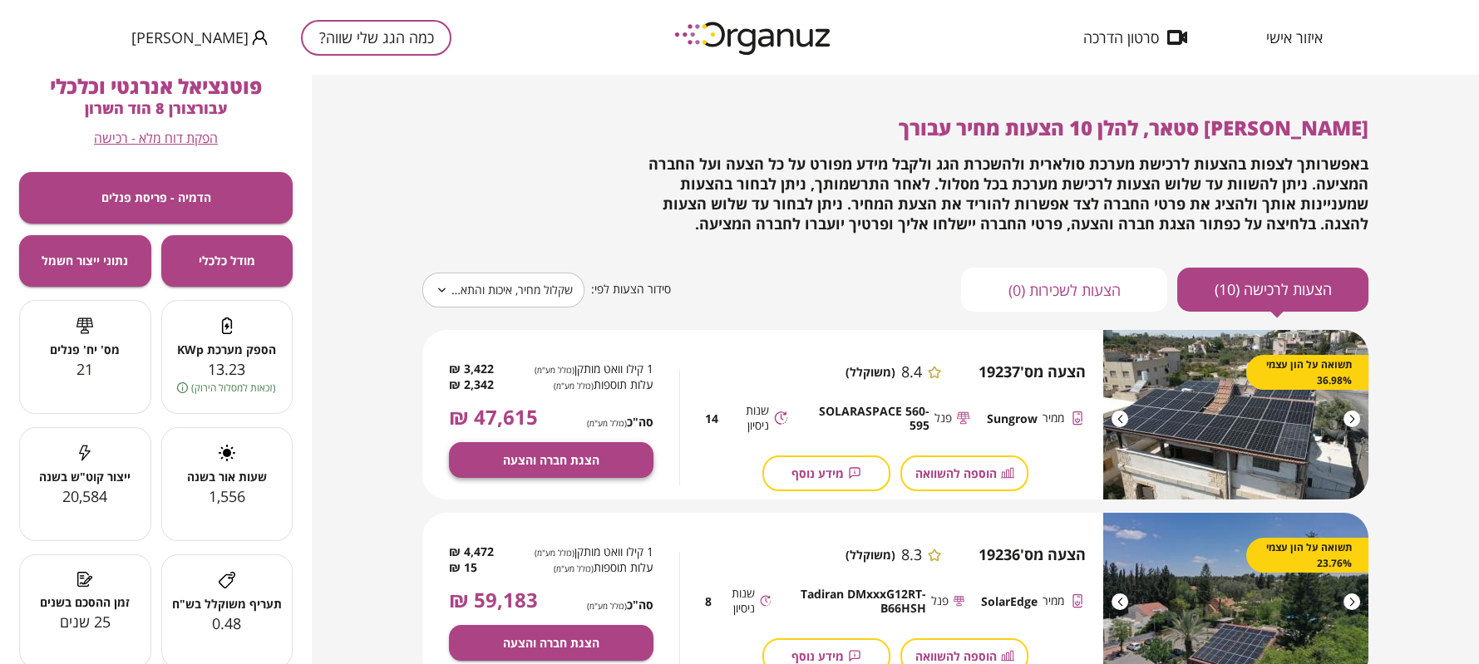
click at [506, 467] on span "הצגת חברה והצעה" at bounding box center [551, 460] width 96 height 14
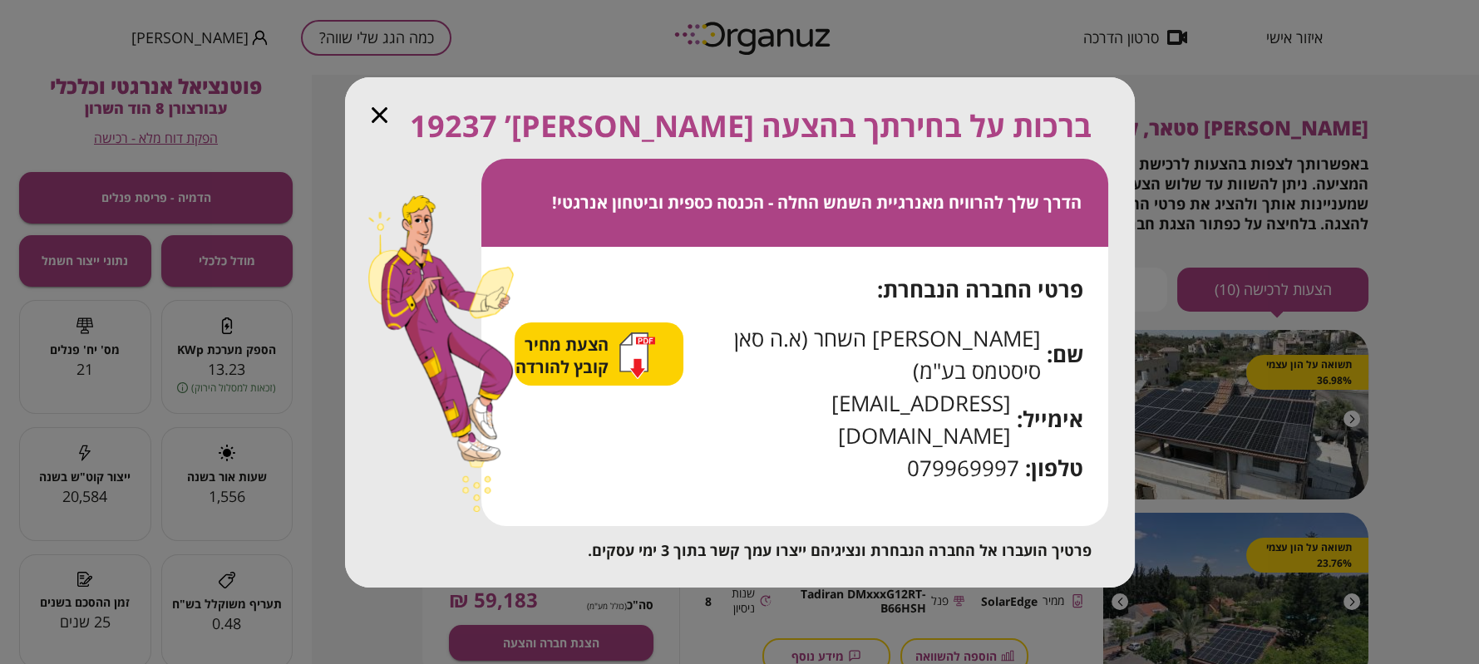
click at [637, 379] on div "הצעת מחיר קובץ להורדה" at bounding box center [586, 356] width 140 height 47
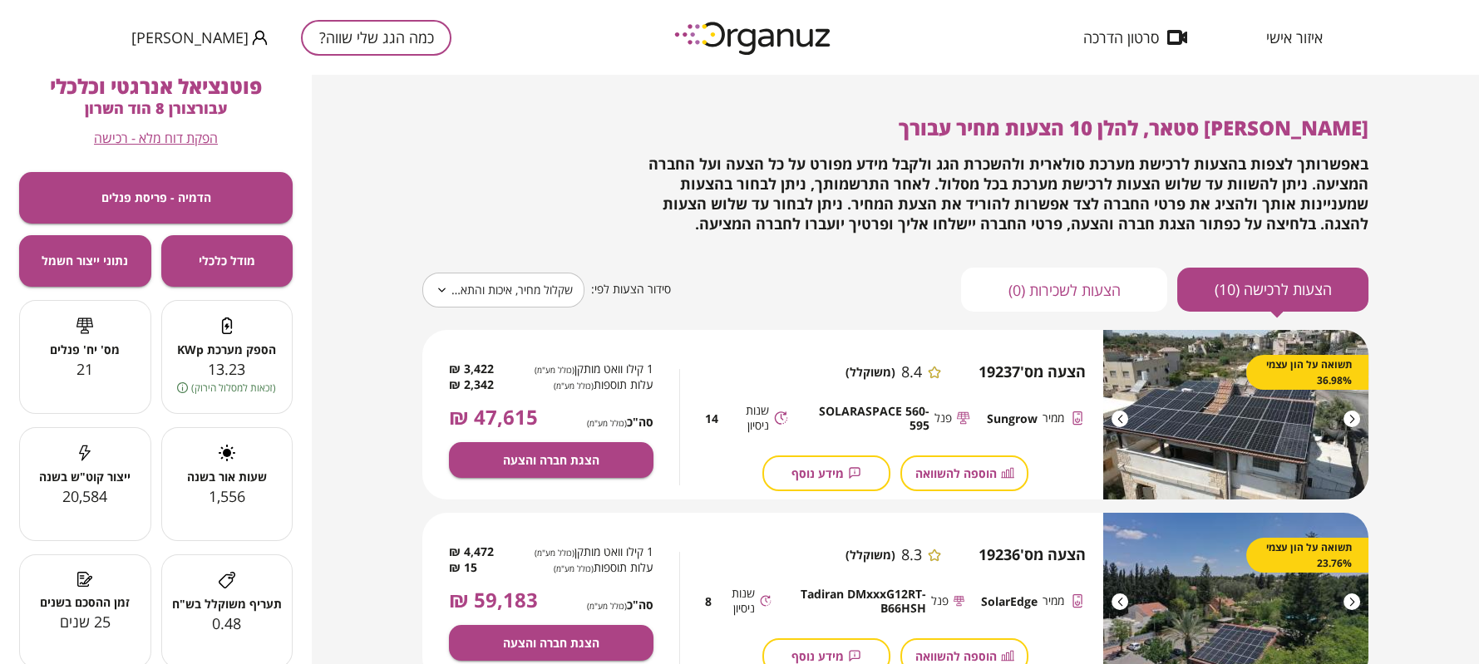
click at [980, 41] on div "איזור אישי סרטון הדרכה כמה הגג שלי שווה? [PERSON_NAME] סטאר" at bounding box center [739, 37] width 1479 height 75
click at [828, 470] on span "מידע נוסף" at bounding box center [818, 473] width 52 height 14
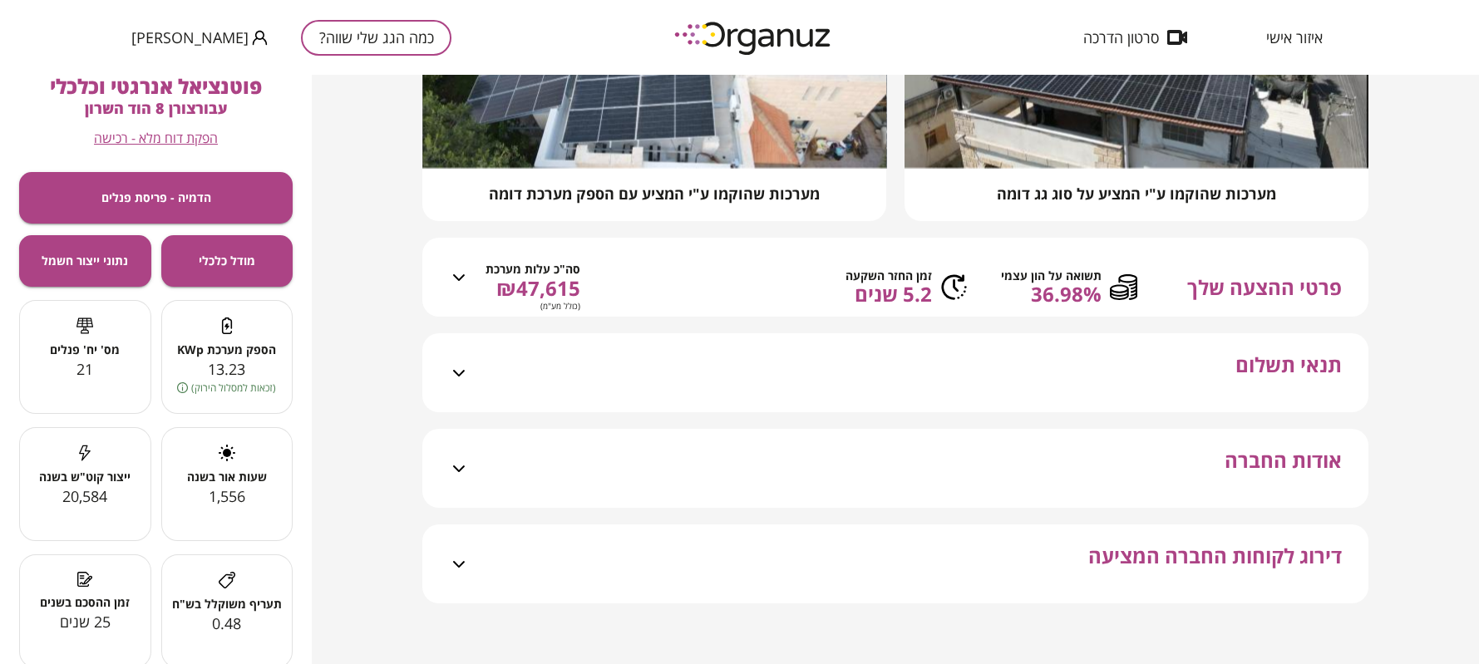
scroll to position [340, 0]
